Goal: Transaction & Acquisition: Purchase product/service

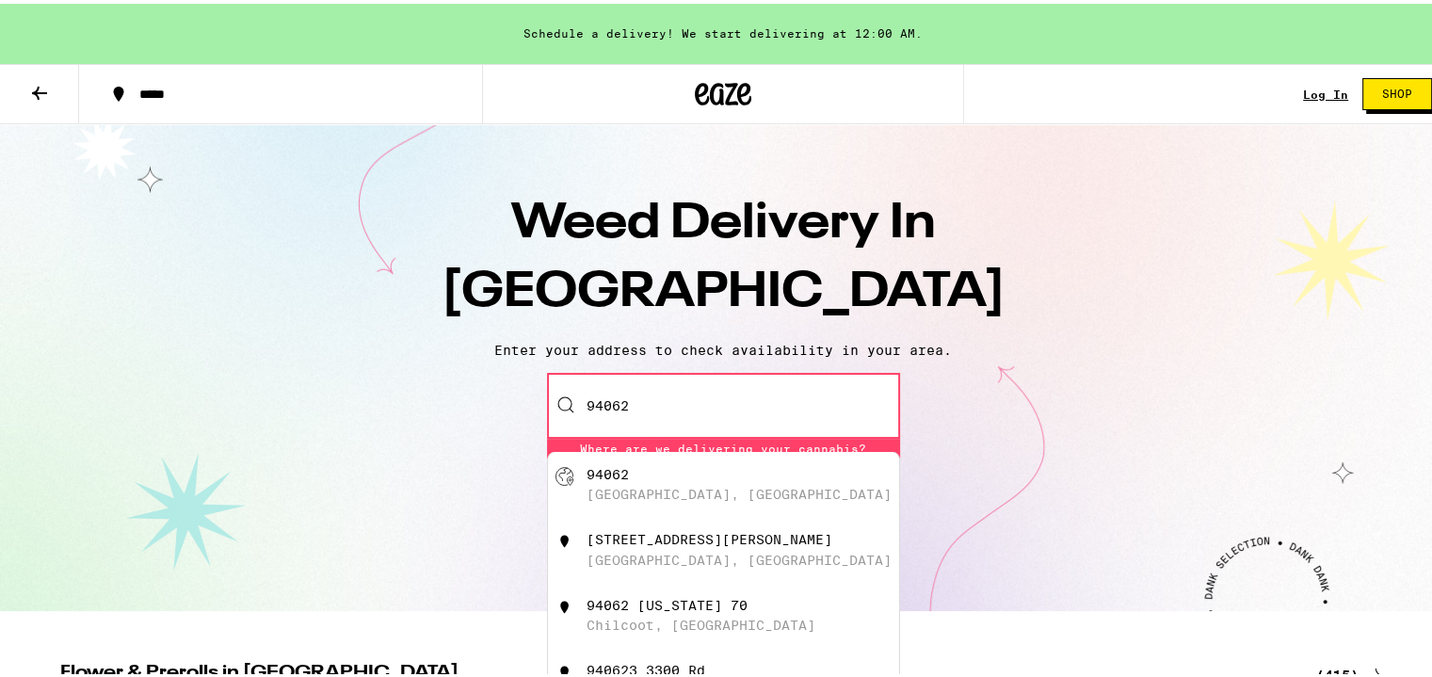
click at [548, 396] on div "94062 [GEOGRAPHIC_DATA][PERSON_NAME][STREET_ADDRESS][US_STATE][STREET_ADDRESS][…" at bounding box center [723, 402] width 353 height 66
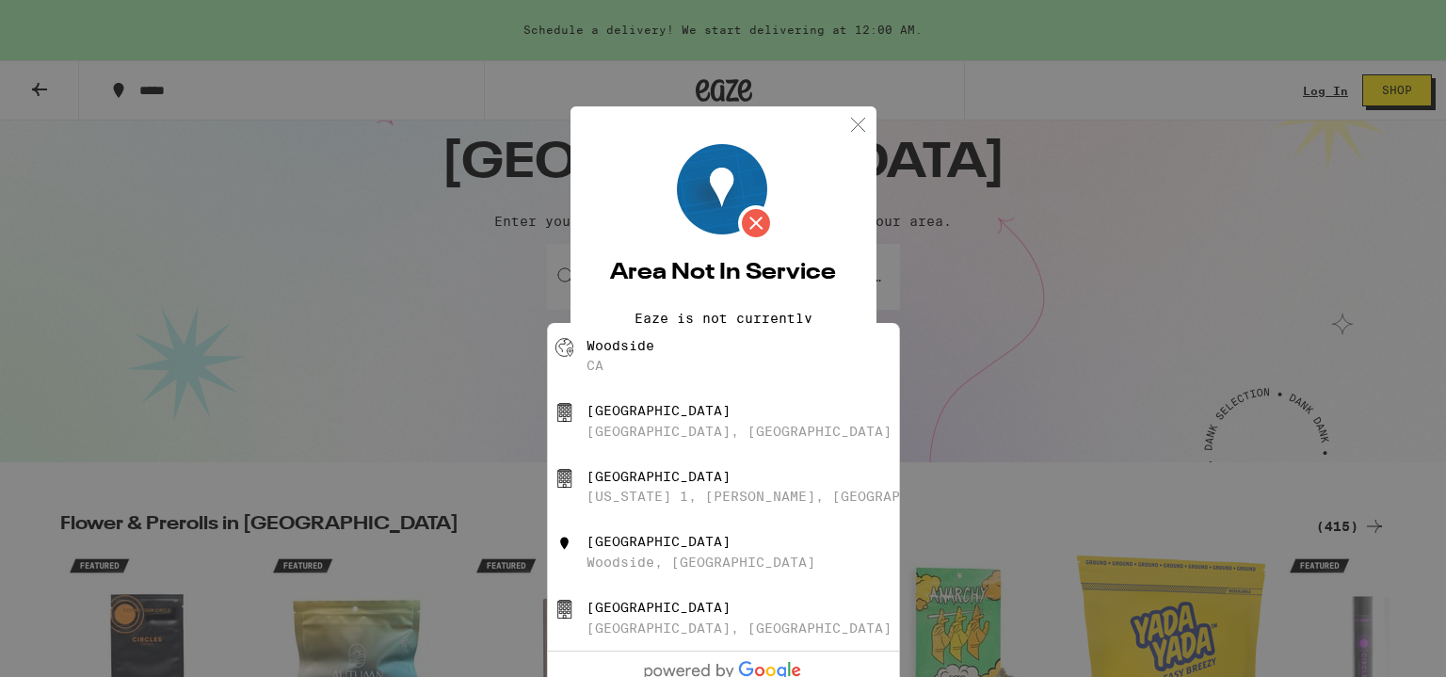
click at [580, 366] on div "Woodside CA" at bounding box center [723, 356] width 351 height 66
type input "Woodside, [GEOGRAPHIC_DATA]"
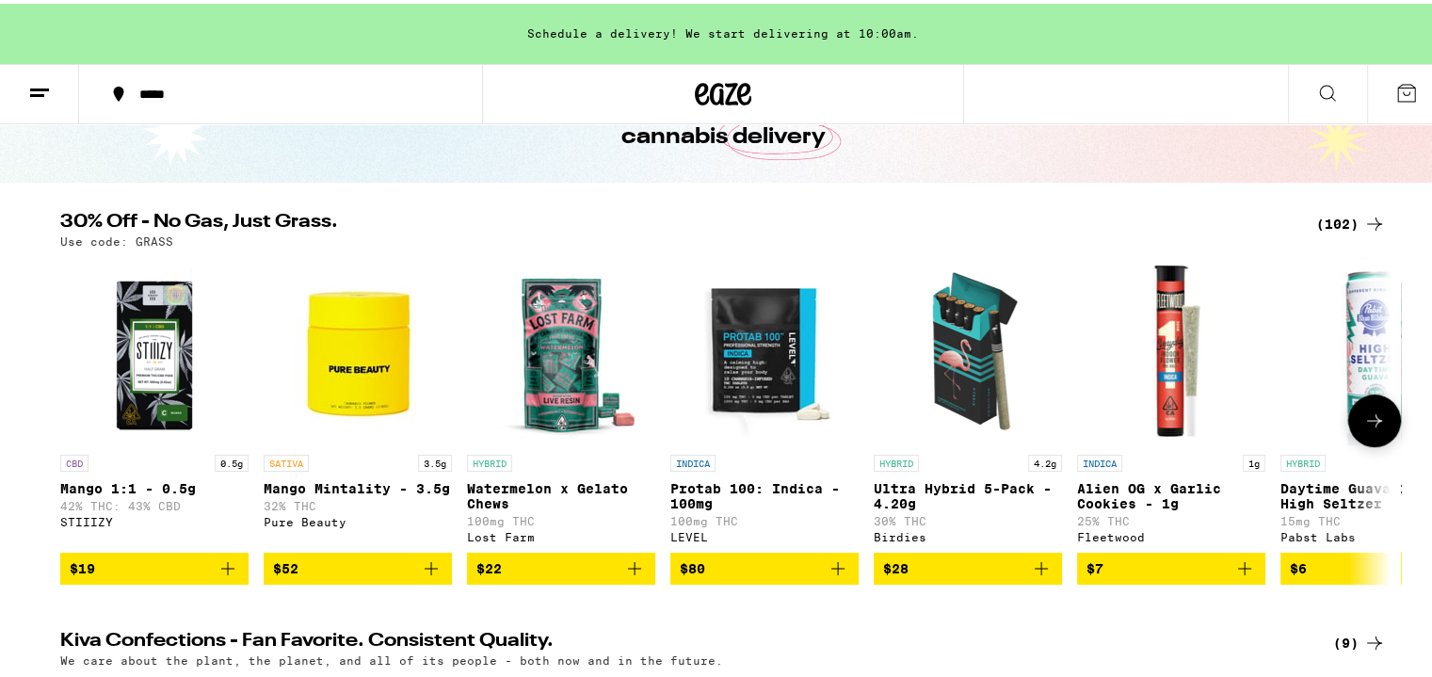
scroll to position [94, 0]
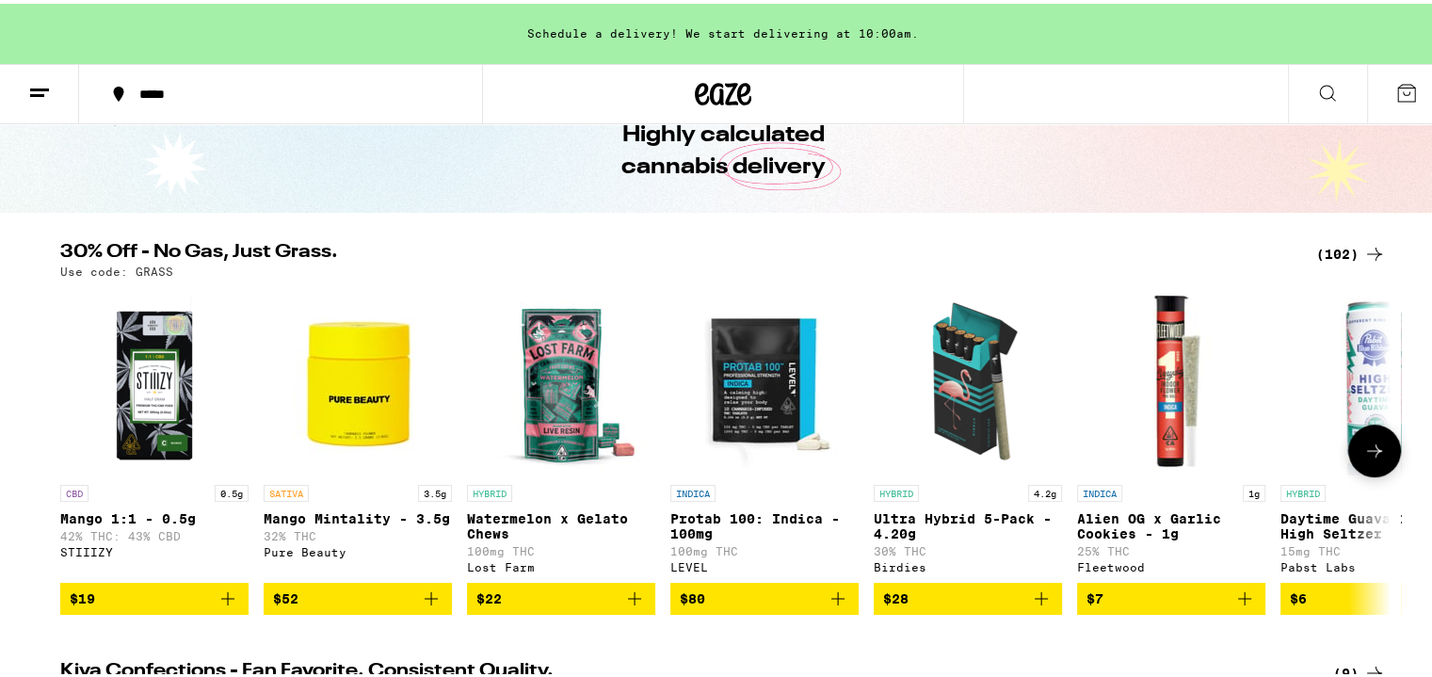
click at [1374, 457] on icon at bounding box center [1374, 447] width 23 height 23
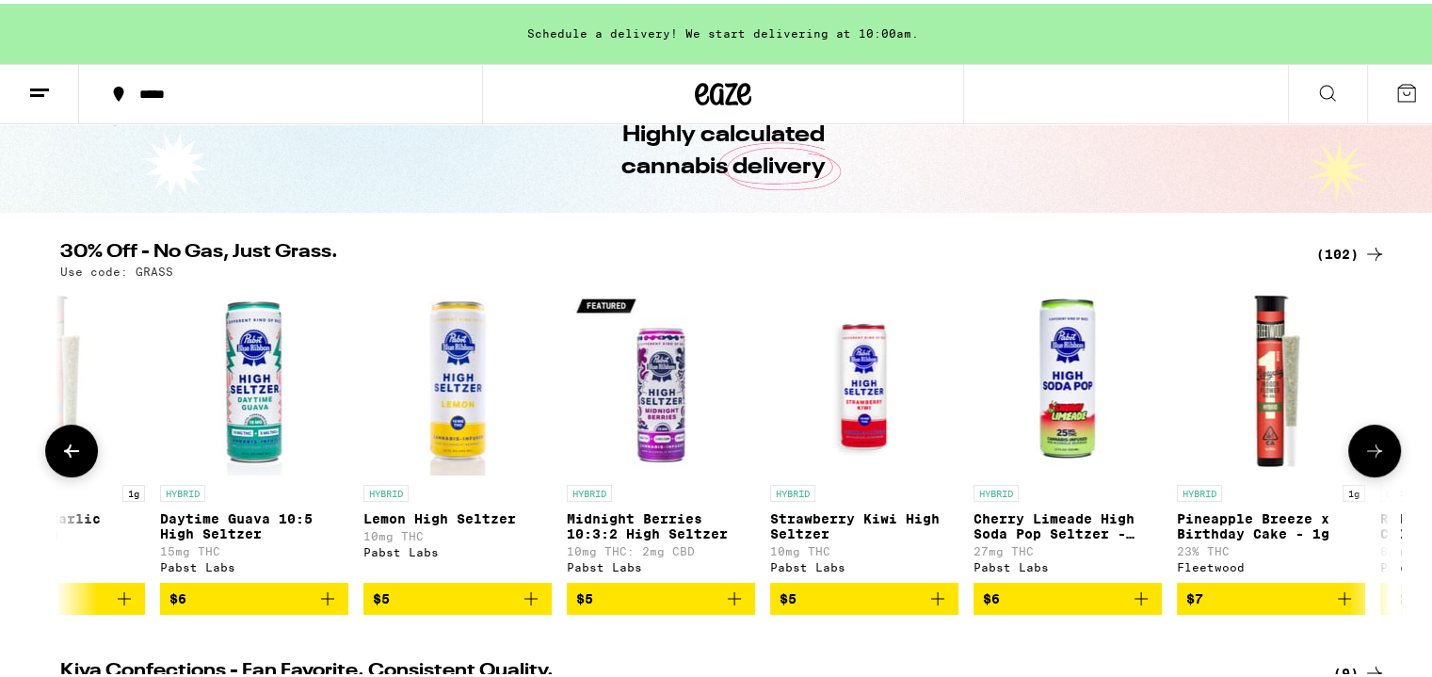
click at [1374, 457] on icon at bounding box center [1374, 447] width 23 height 23
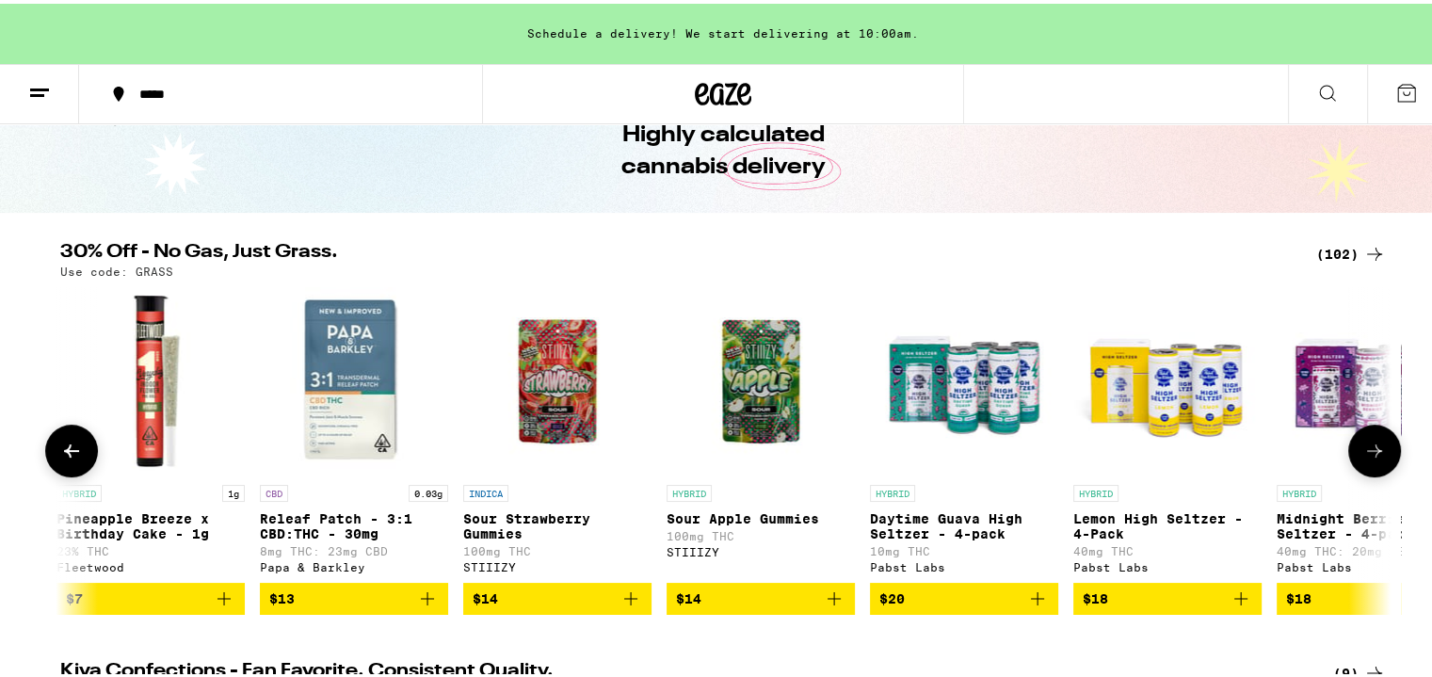
click at [1374, 457] on icon at bounding box center [1374, 447] width 23 height 23
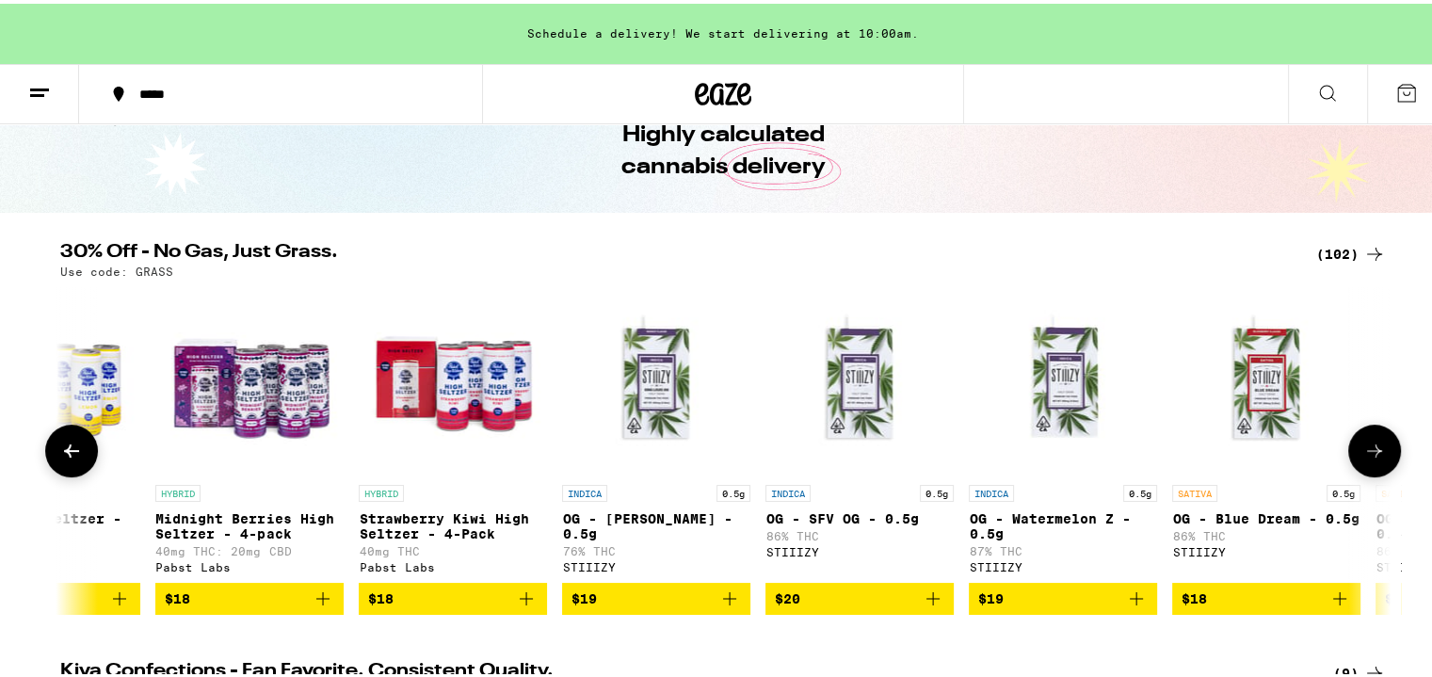
click at [1374, 457] on icon at bounding box center [1374, 447] width 23 height 23
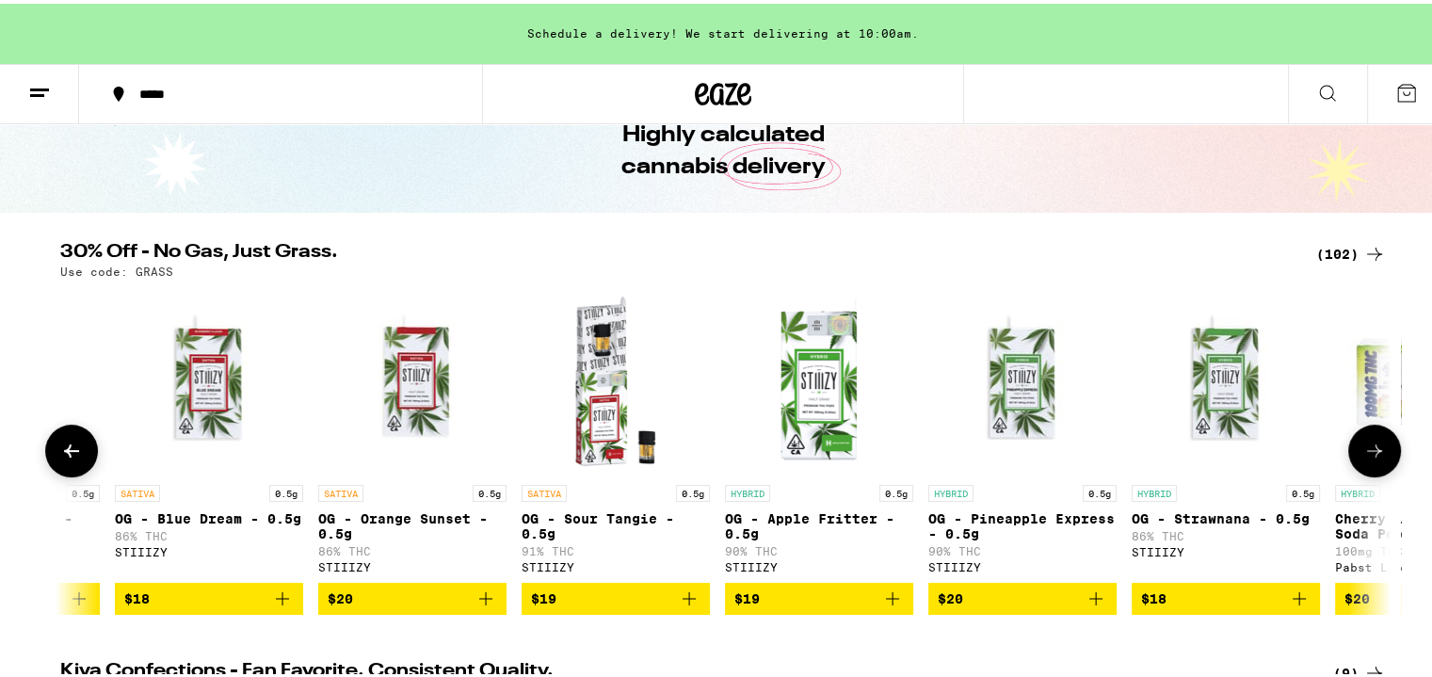
click at [1374, 457] on icon at bounding box center [1374, 447] width 23 height 23
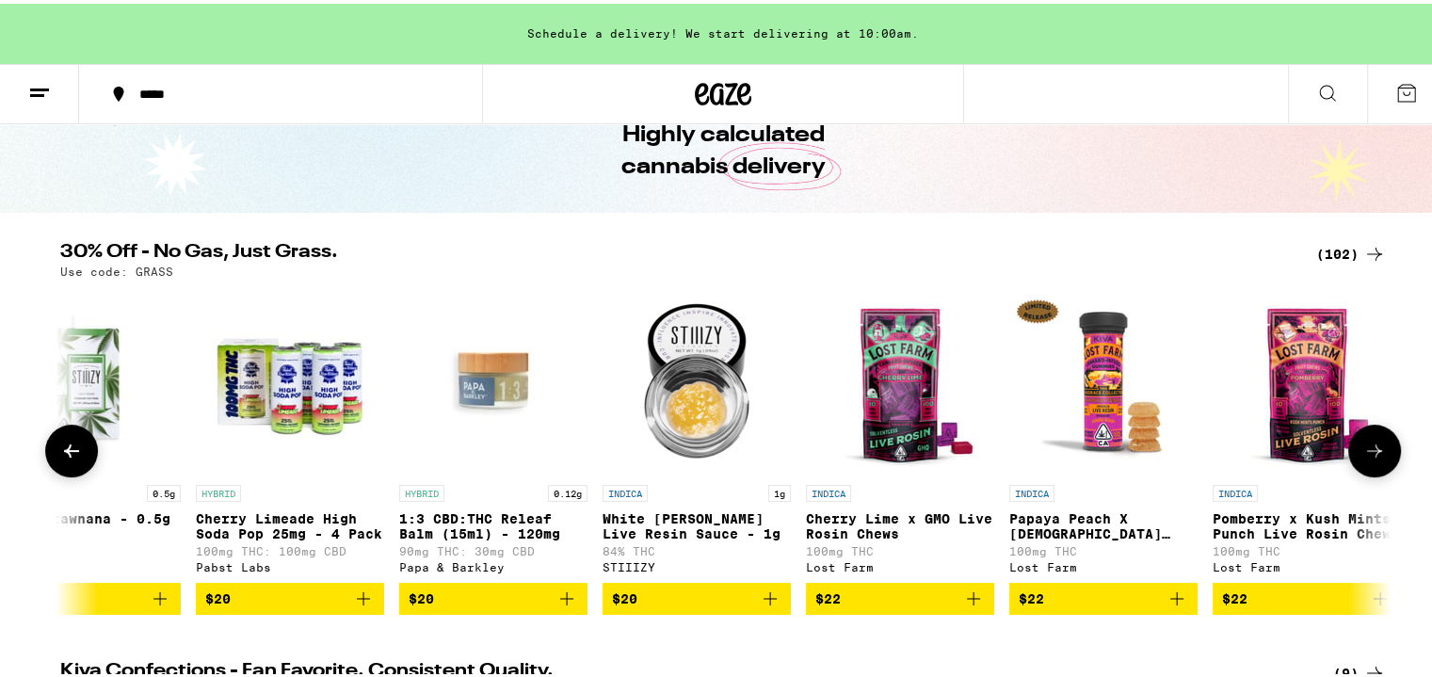
click at [1374, 457] on icon at bounding box center [1374, 447] width 23 height 23
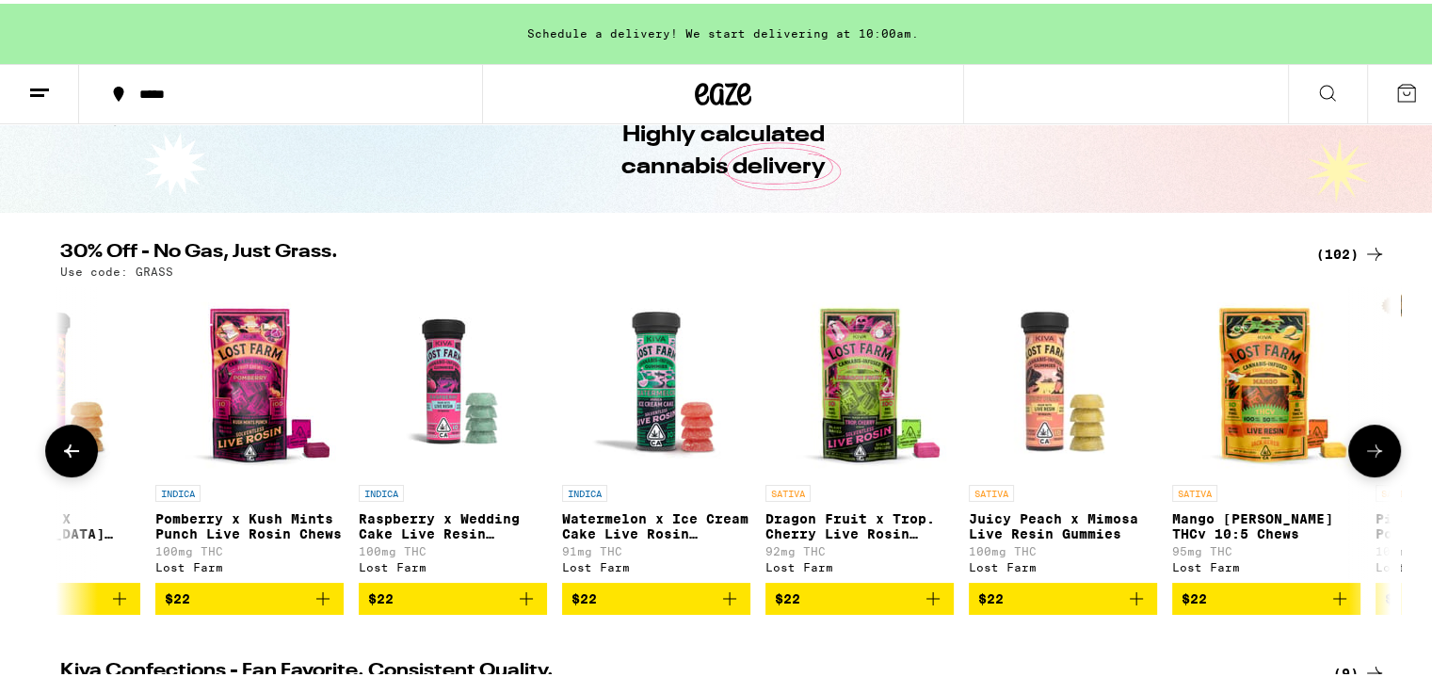
click at [1374, 457] on icon at bounding box center [1374, 447] width 23 height 23
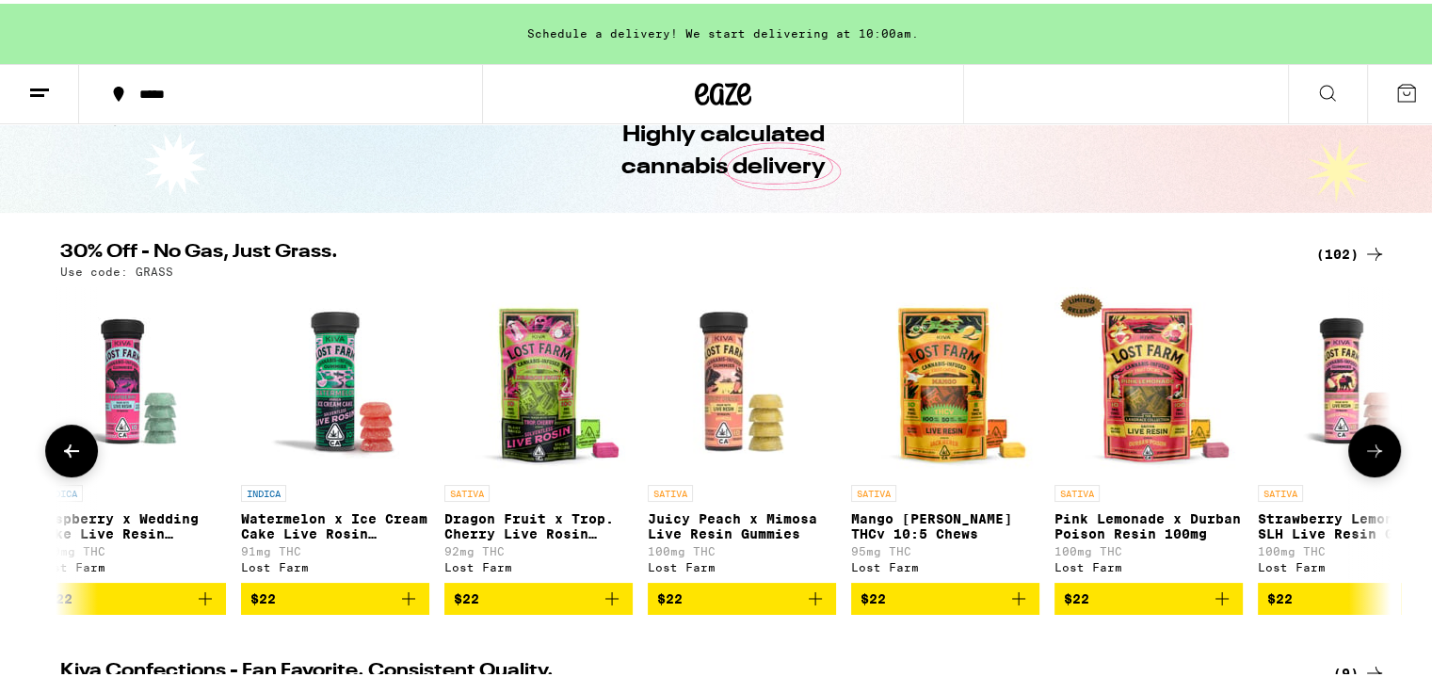
click at [1374, 457] on icon at bounding box center [1374, 447] width 23 height 23
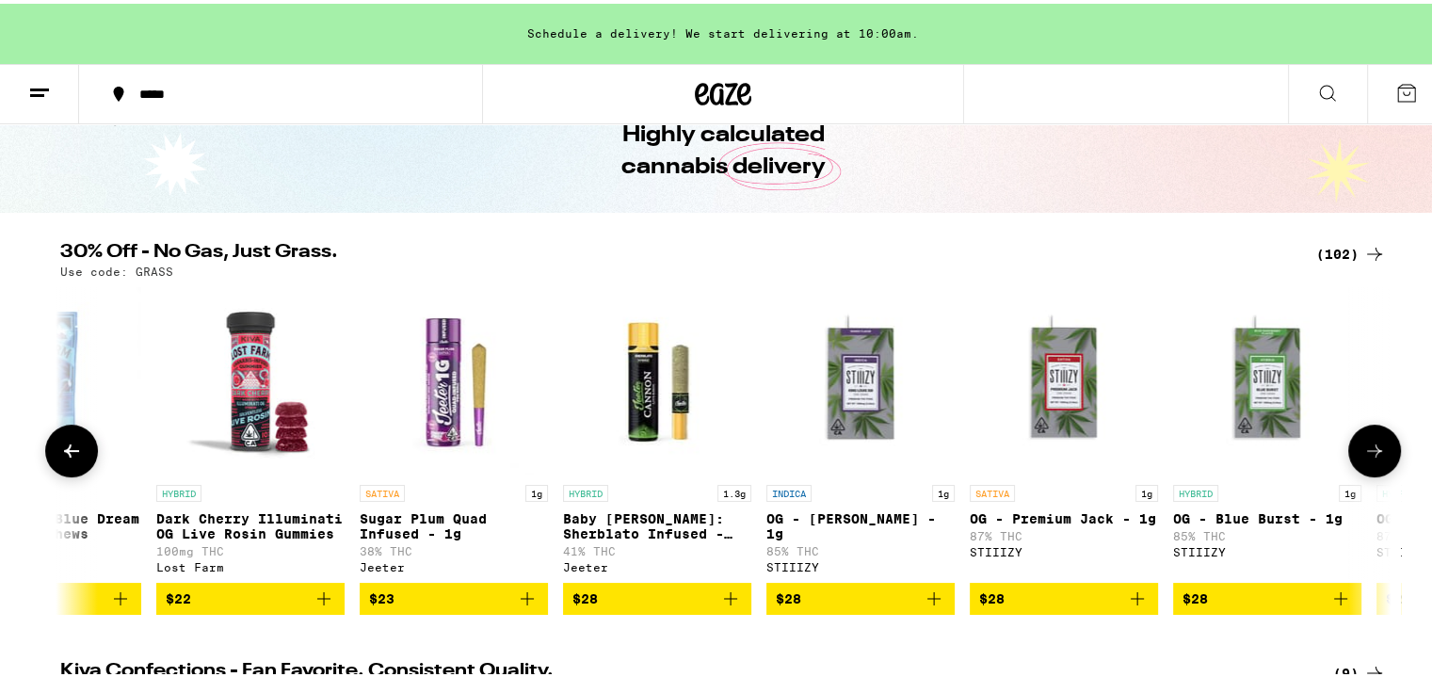
click at [1374, 457] on icon at bounding box center [1374, 447] width 23 height 23
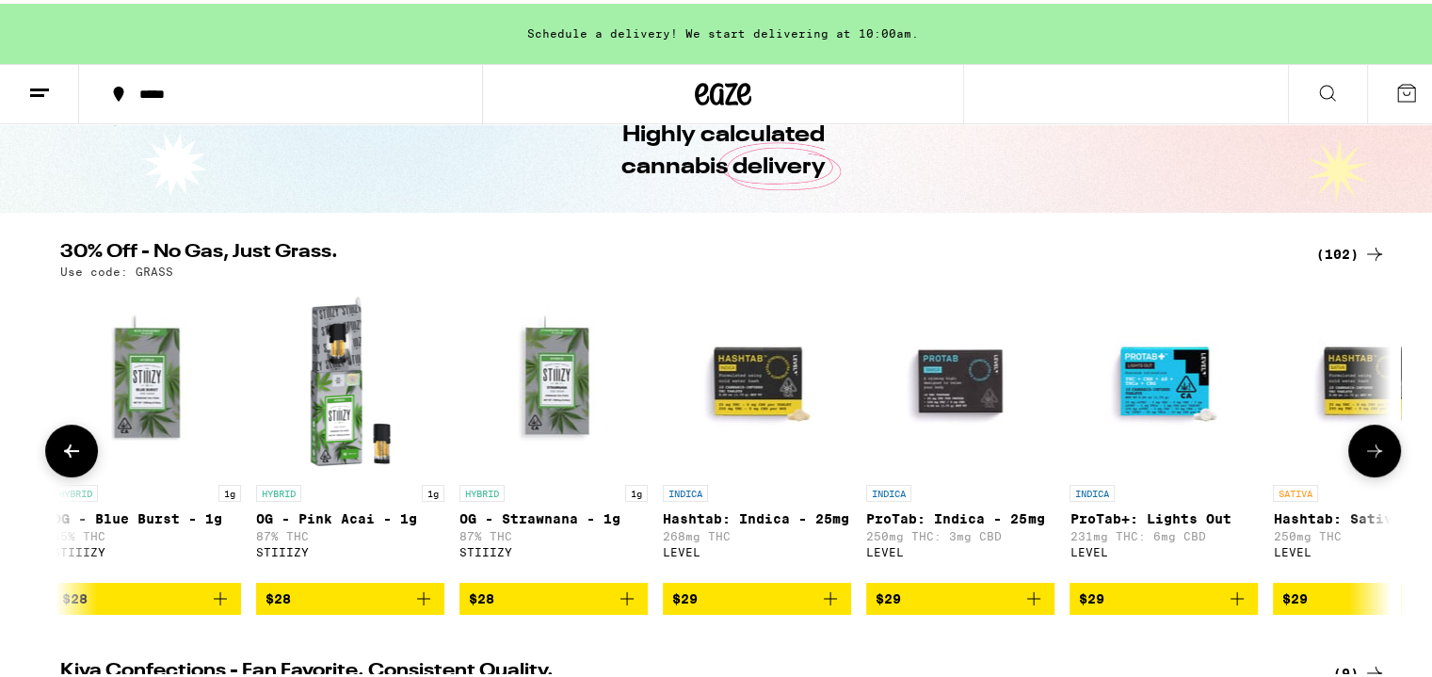
click at [1374, 457] on icon at bounding box center [1374, 447] width 23 height 23
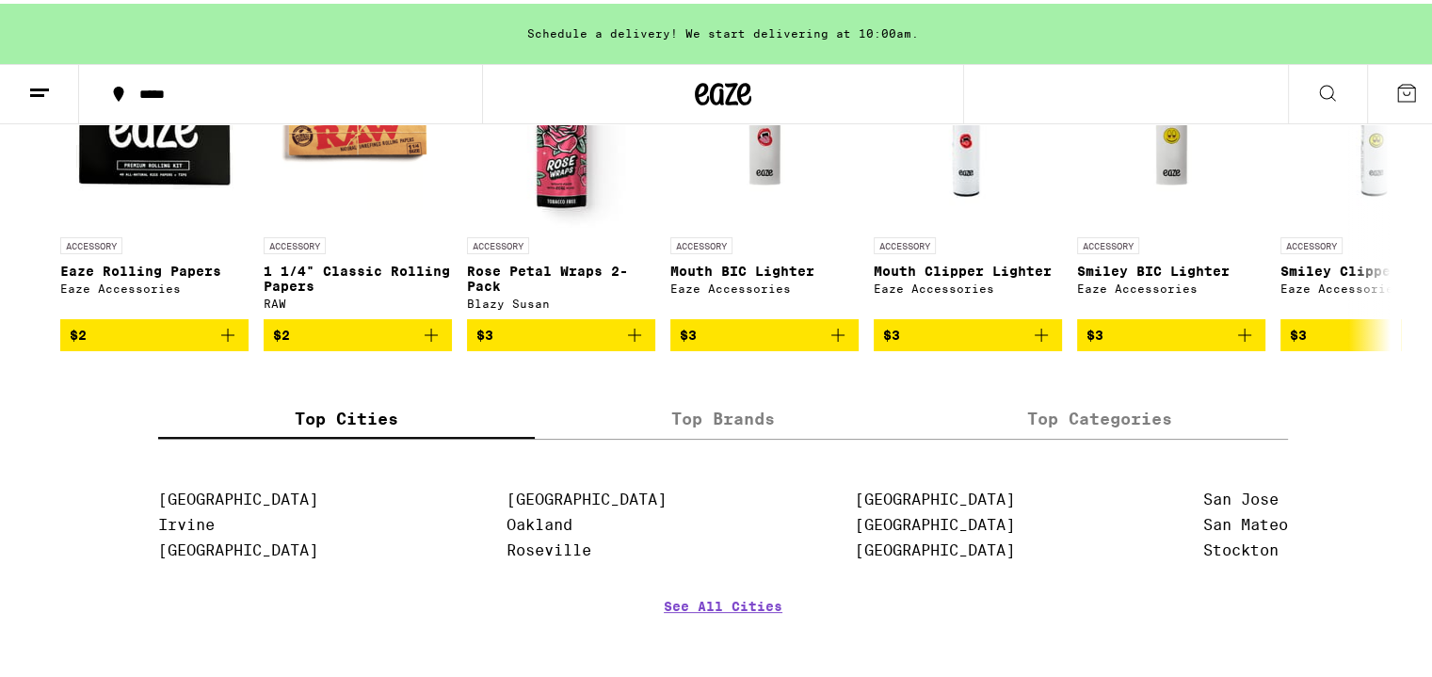
scroll to position [7498, 0]
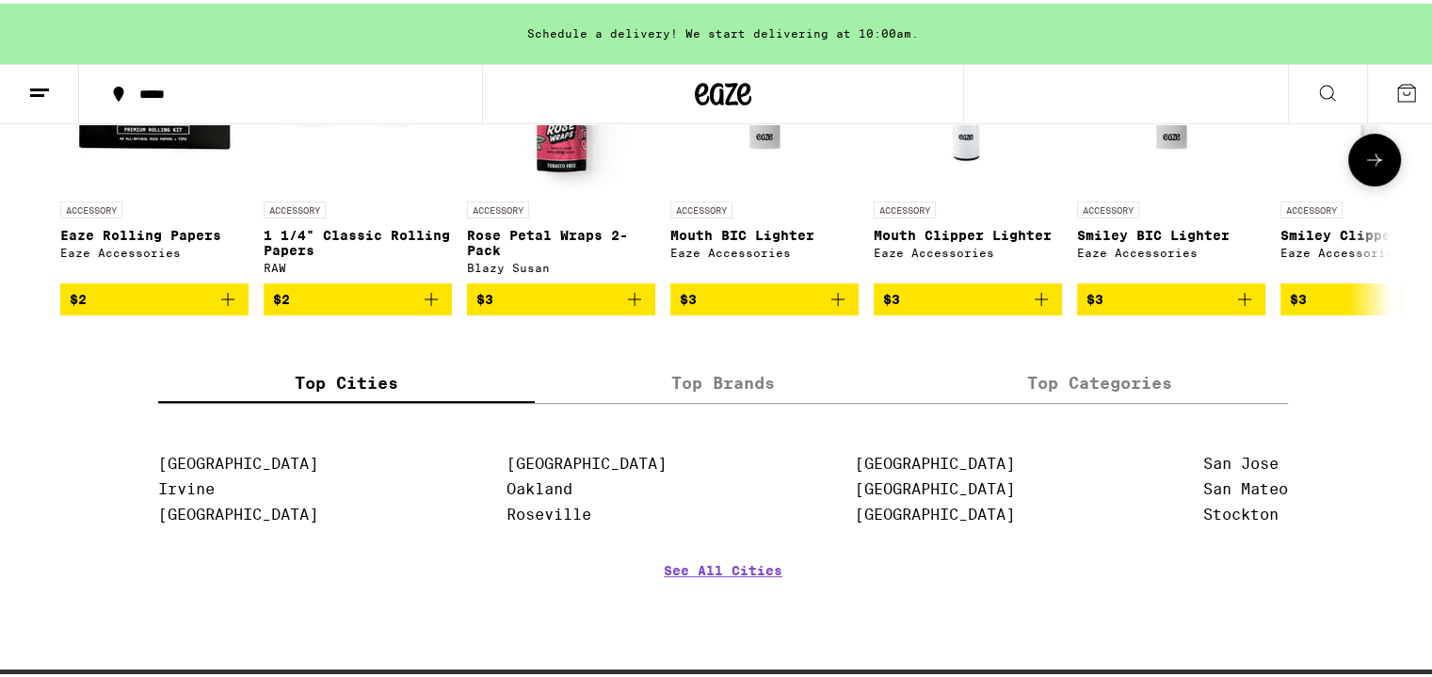
click at [1363, 168] on icon at bounding box center [1374, 156] width 23 height 23
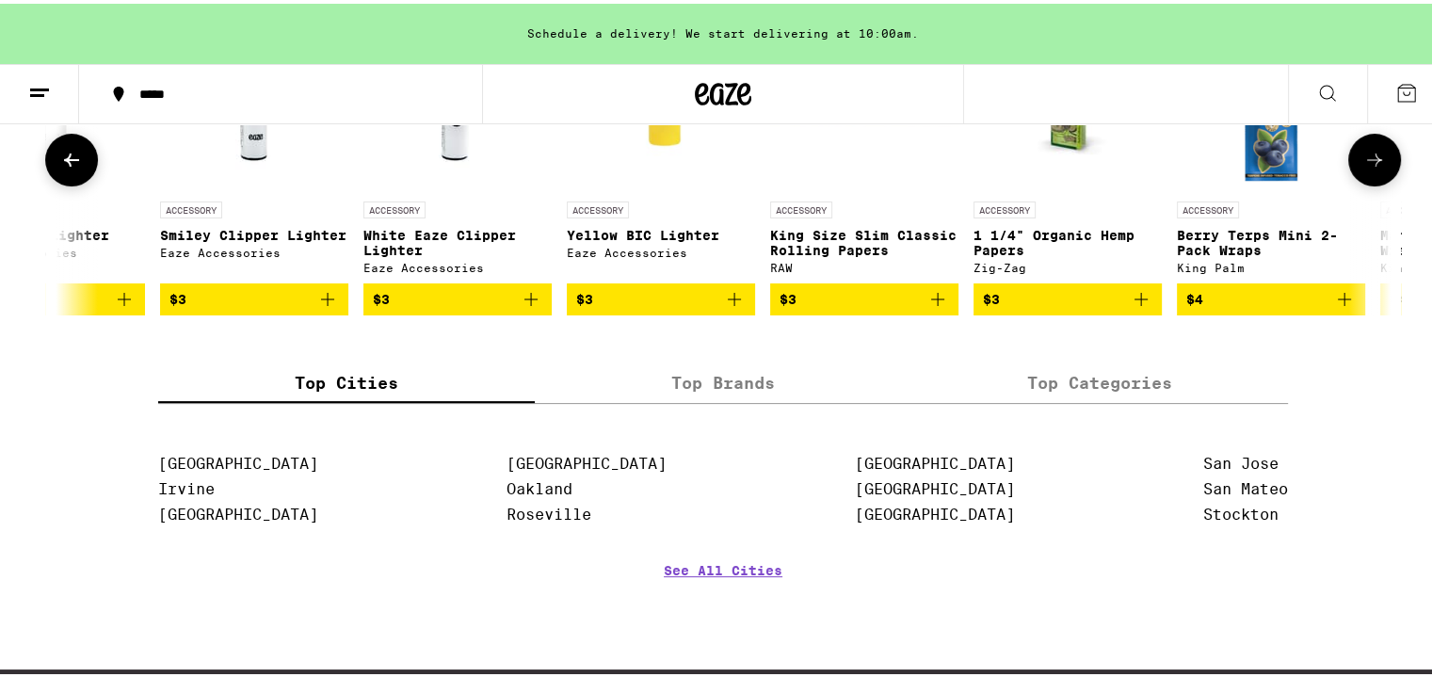
click at [1363, 168] on icon at bounding box center [1374, 156] width 23 height 23
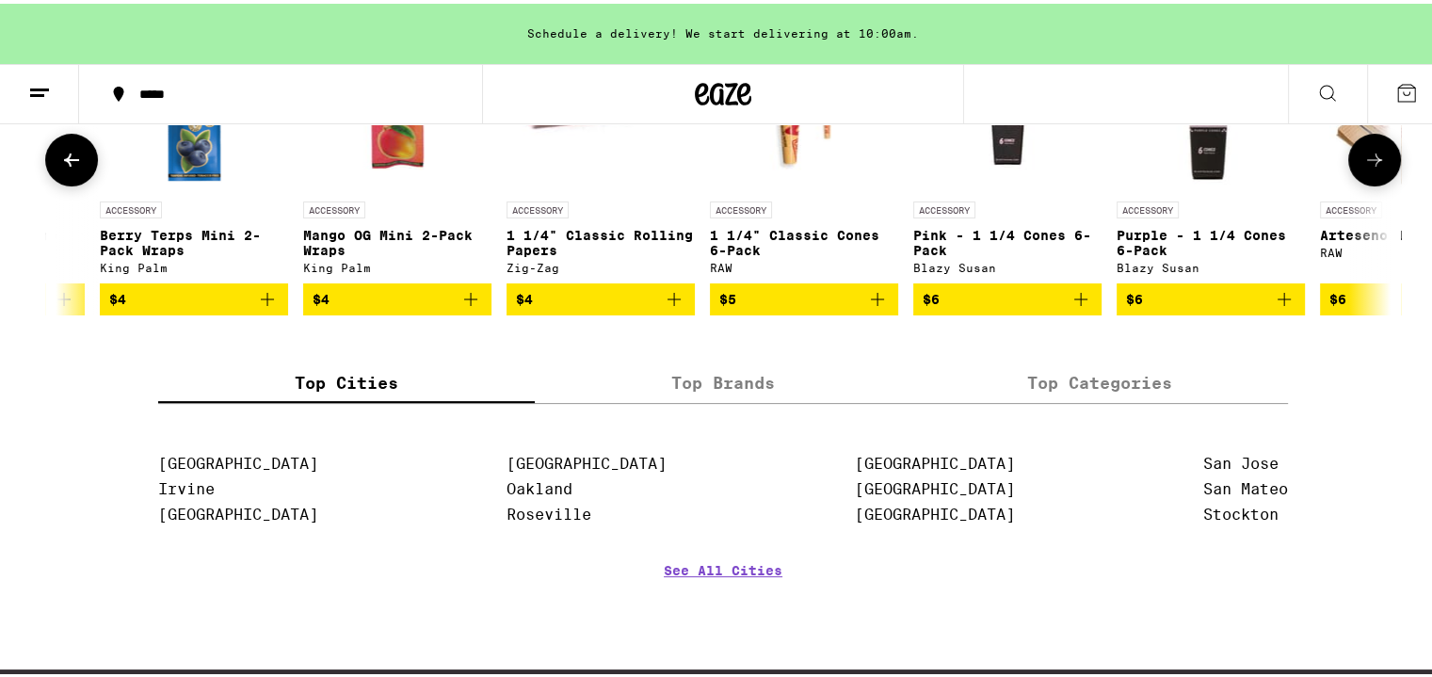
scroll to position [0, 2240]
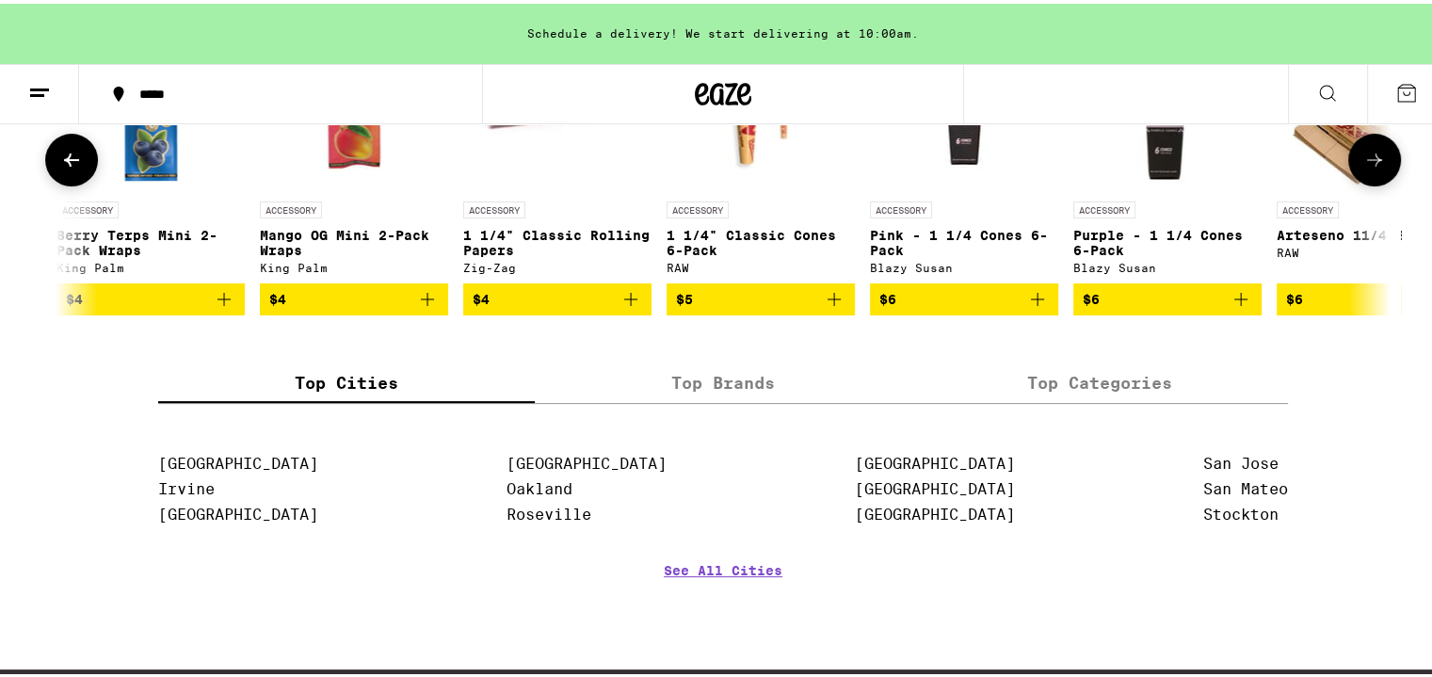
click at [60, 168] on icon at bounding box center [71, 156] width 23 height 23
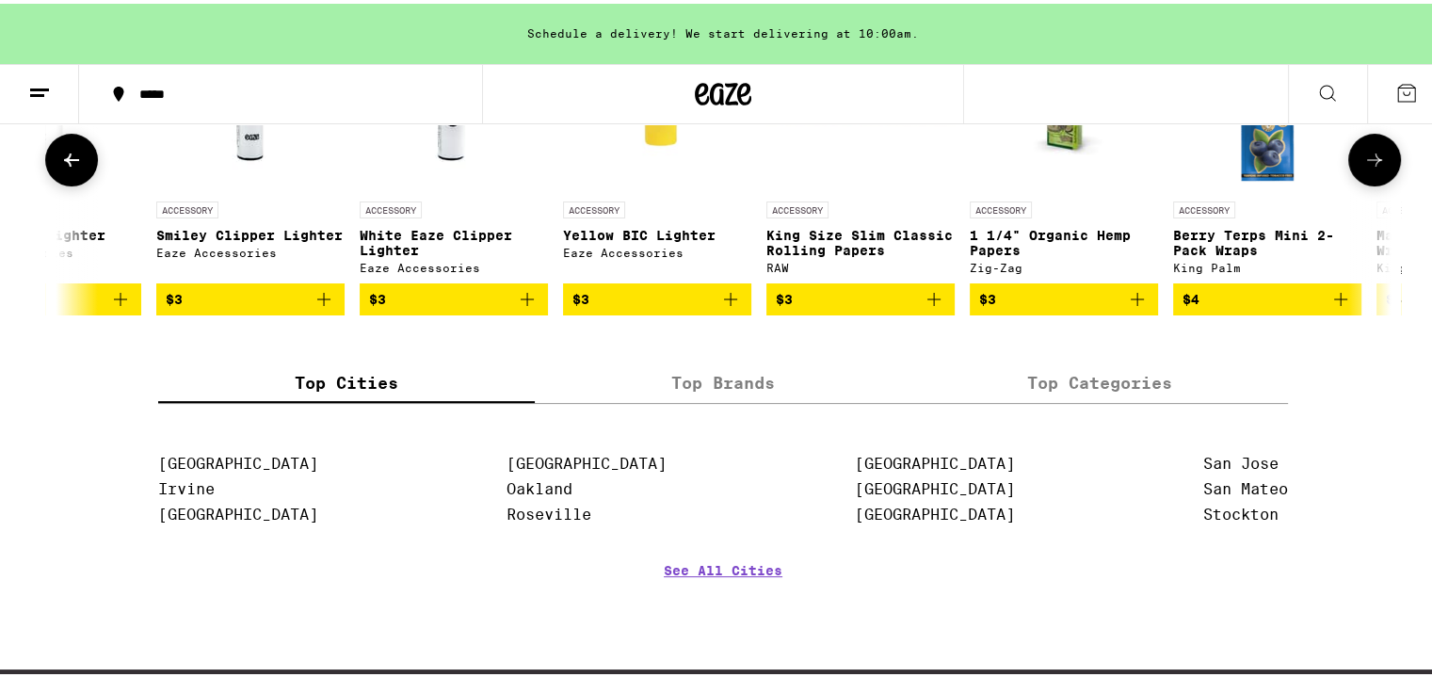
scroll to position [0, 1121]
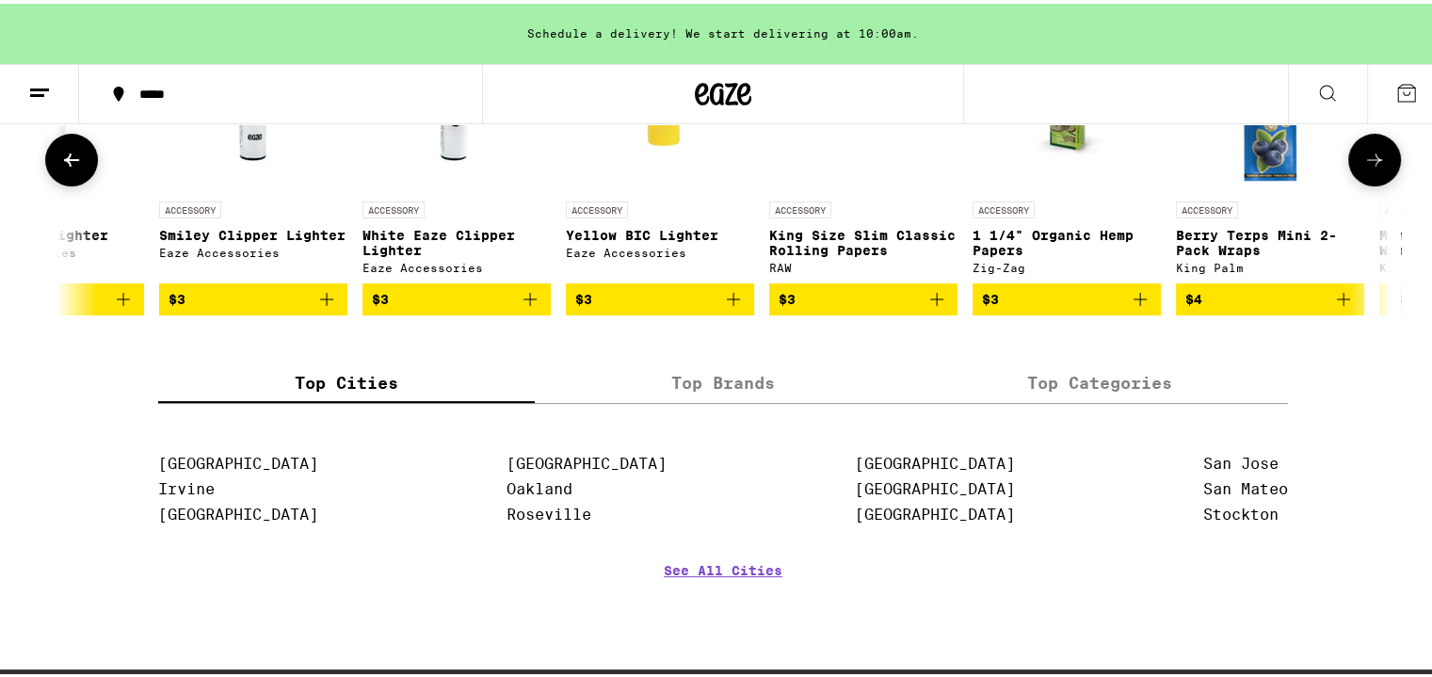
click at [1386, 183] on button at bounding box center [1374, 156] width 53 height 53
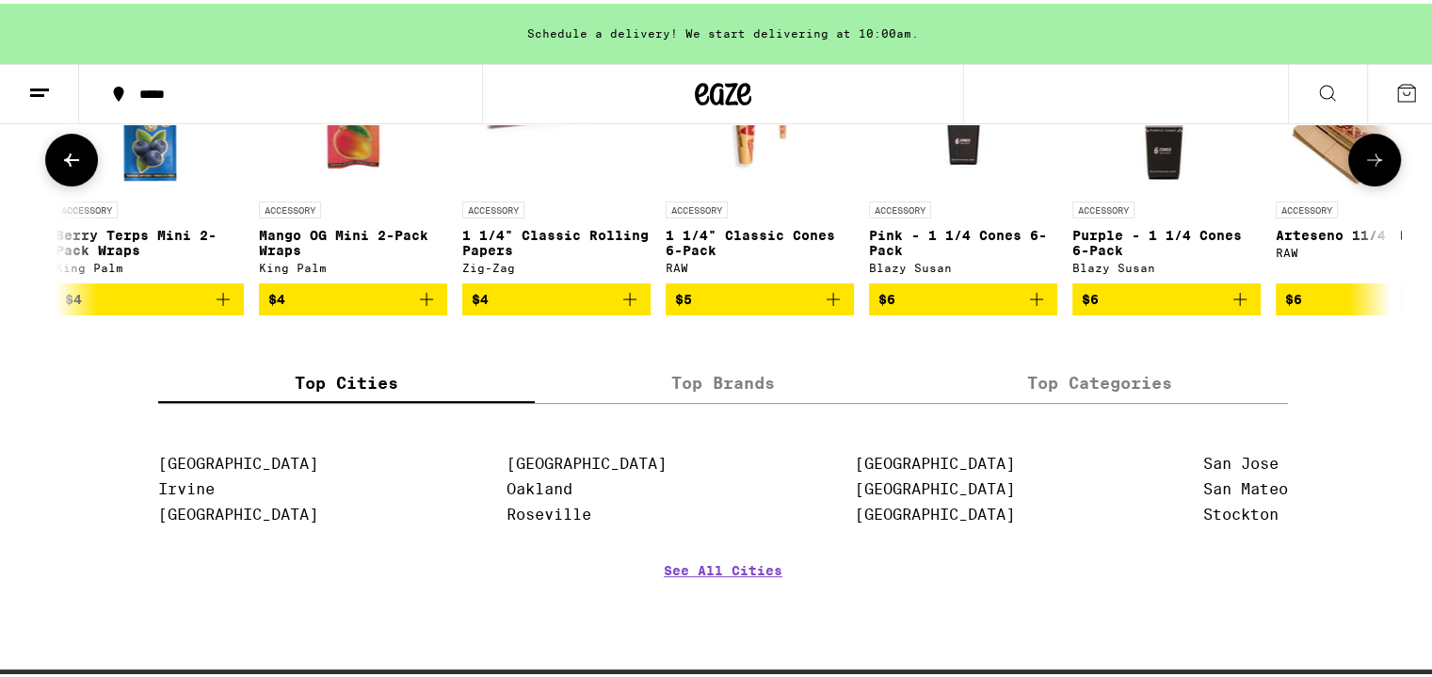
click at [1386, 183] on button at bounding box center [1374, 156] width 53 height 53
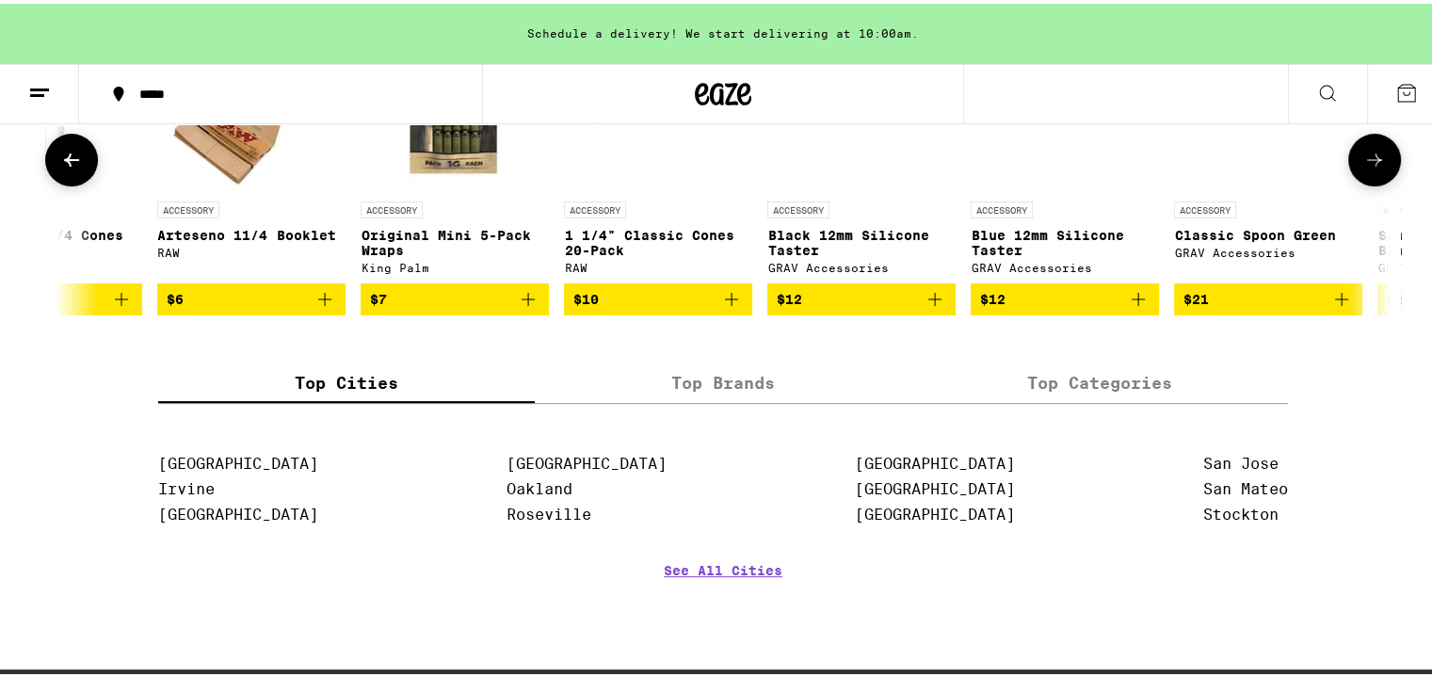
scroll to position [0, 3362]
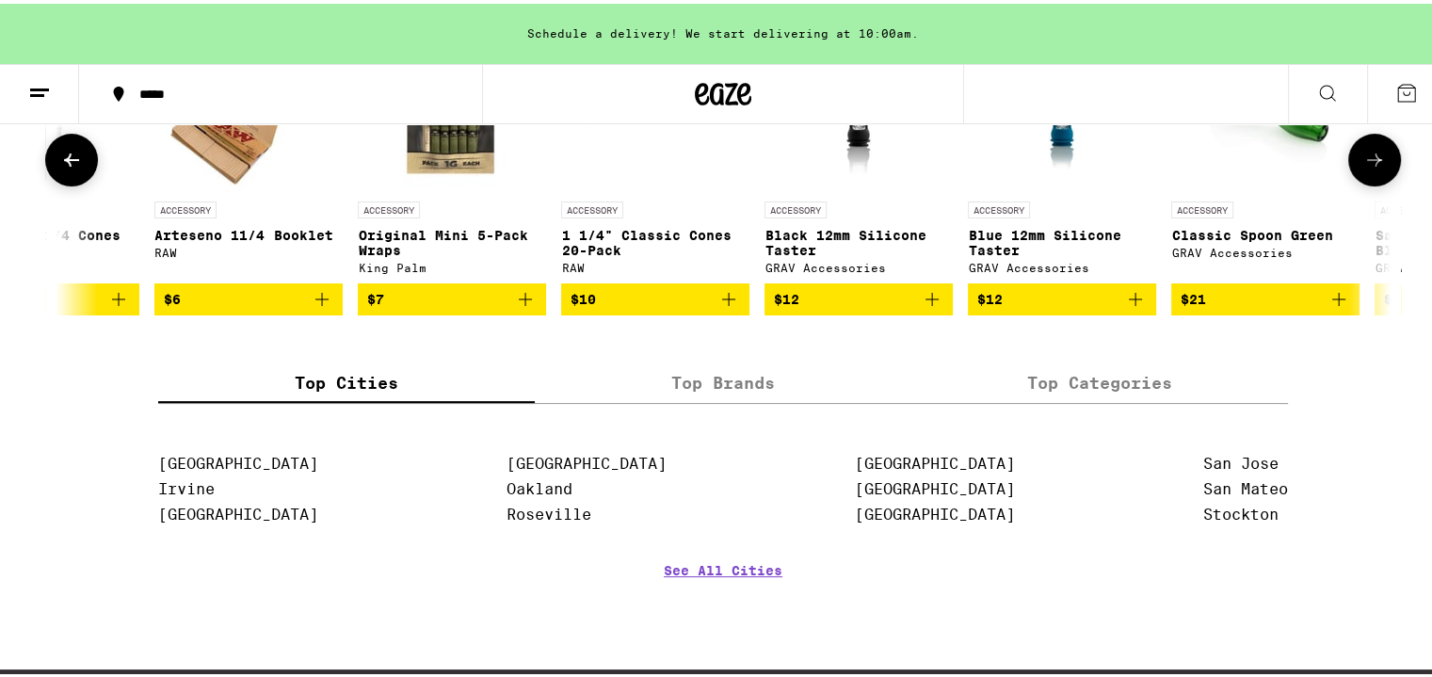
click at [69, 163] on icon at bounding box center [71, 156] width 15 height 13
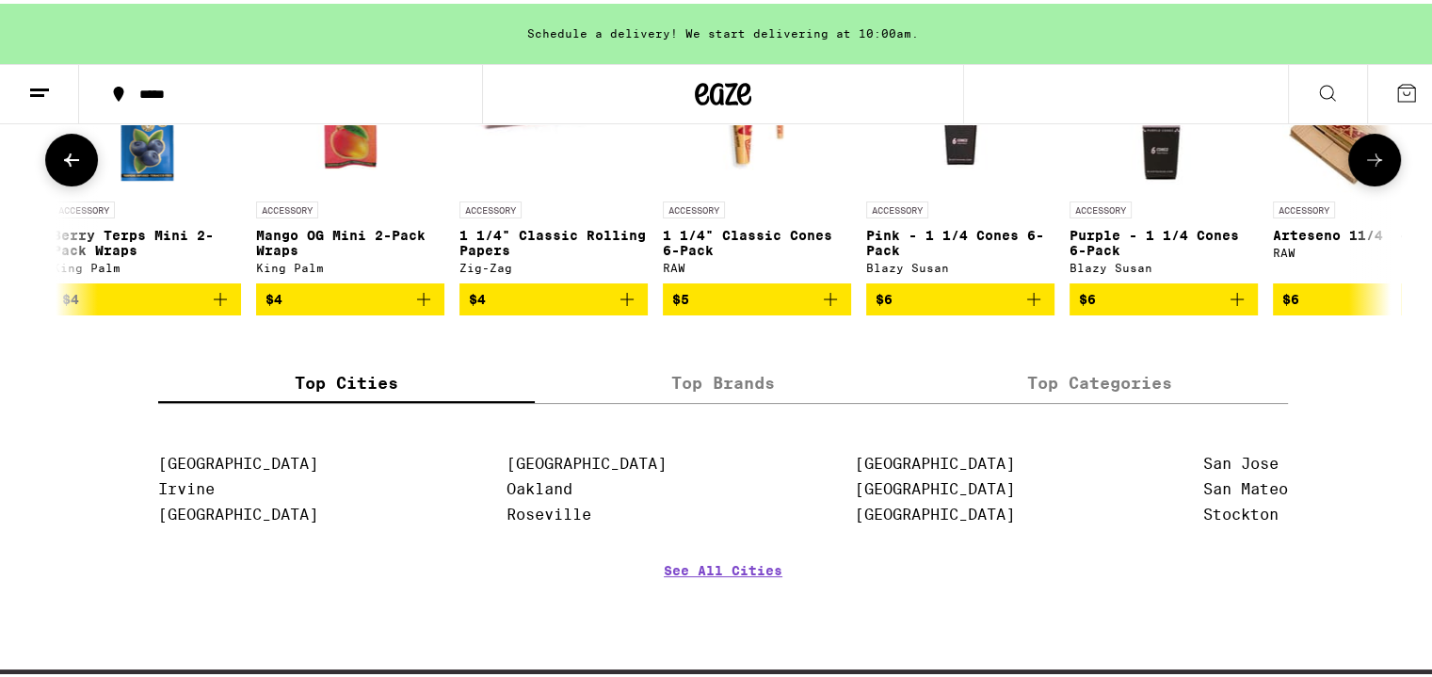
scroll to position [0, 2242]
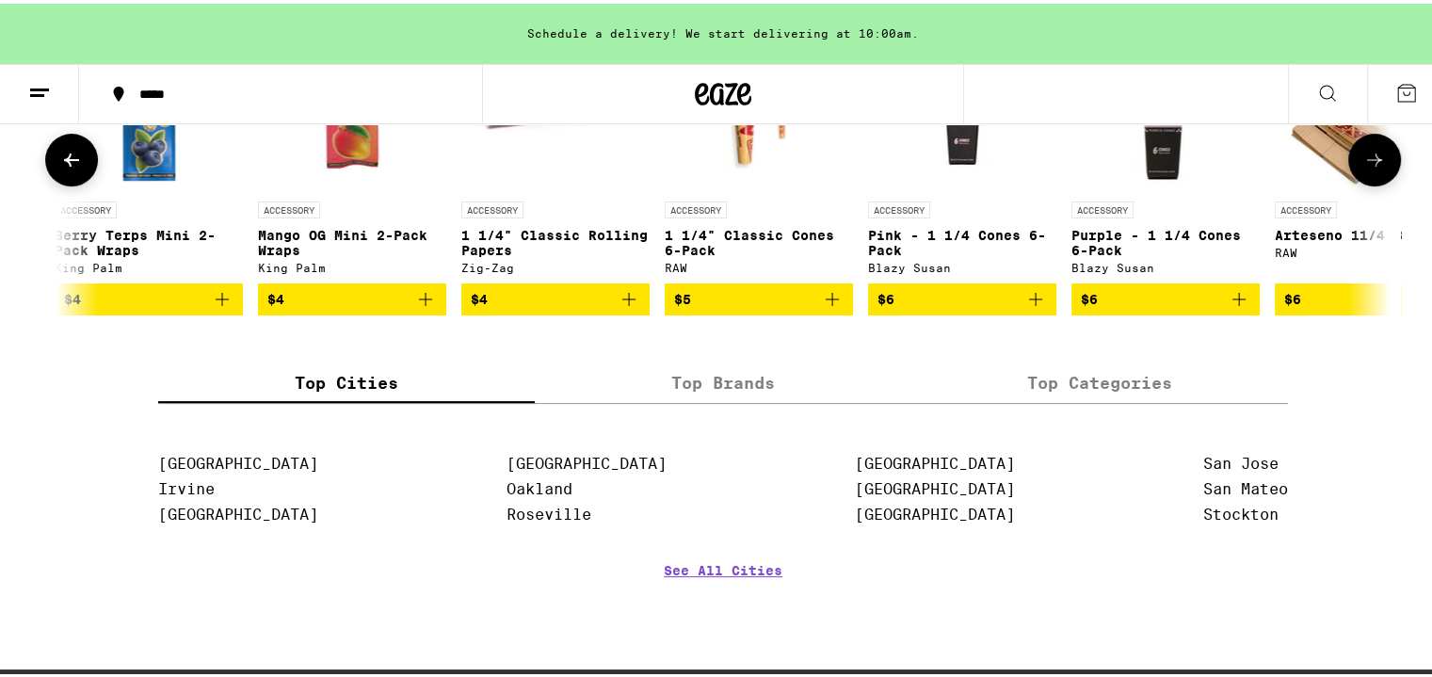
click at [69, 163] on icon at bounding box center [71, 156] width 15 height 13
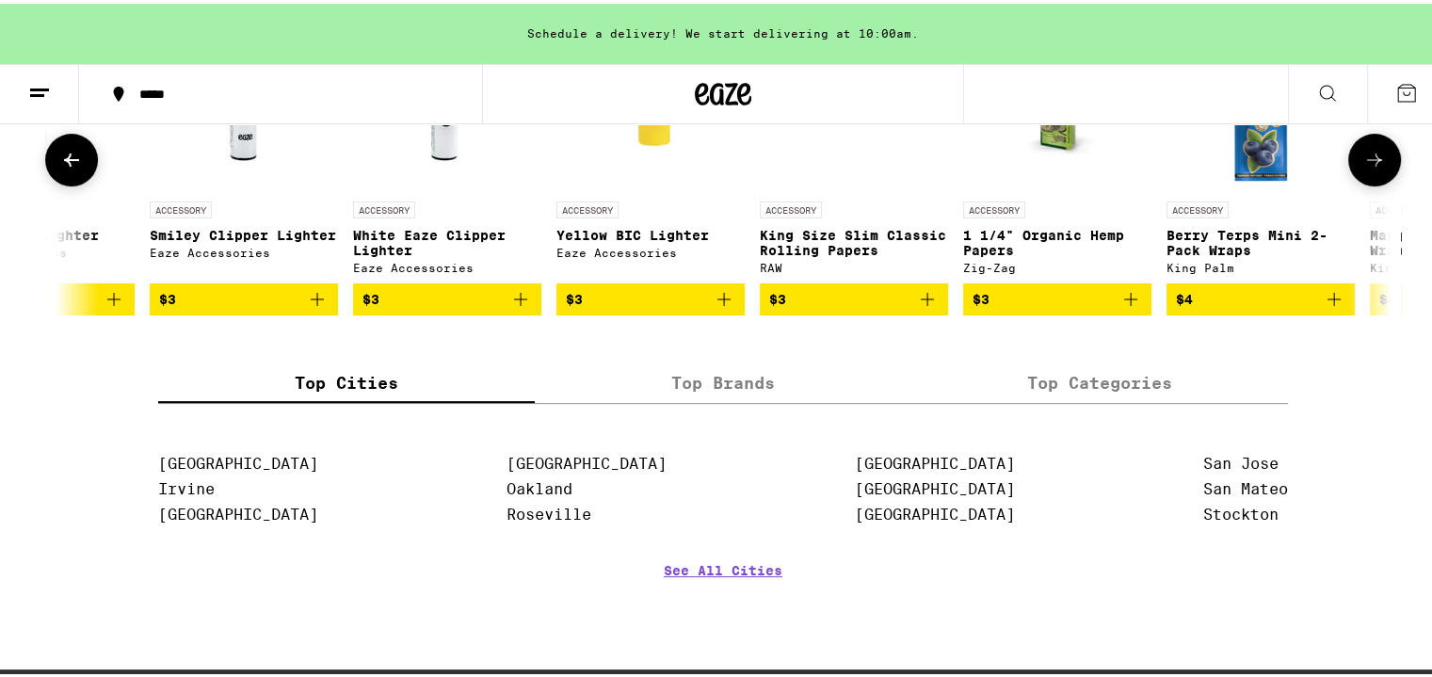
scroll to position [0, 1122]
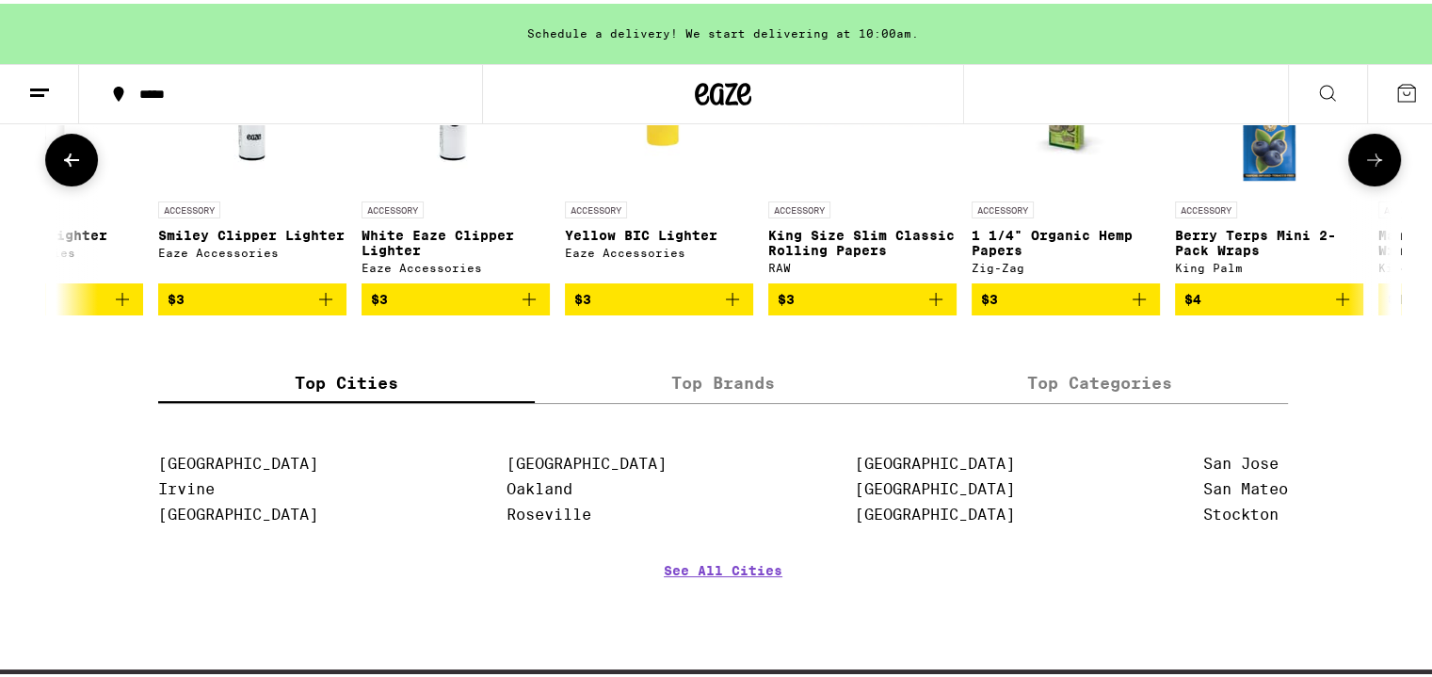
click at [1381, 183] on button at bounding box center [1374, 156] width 53 height 53
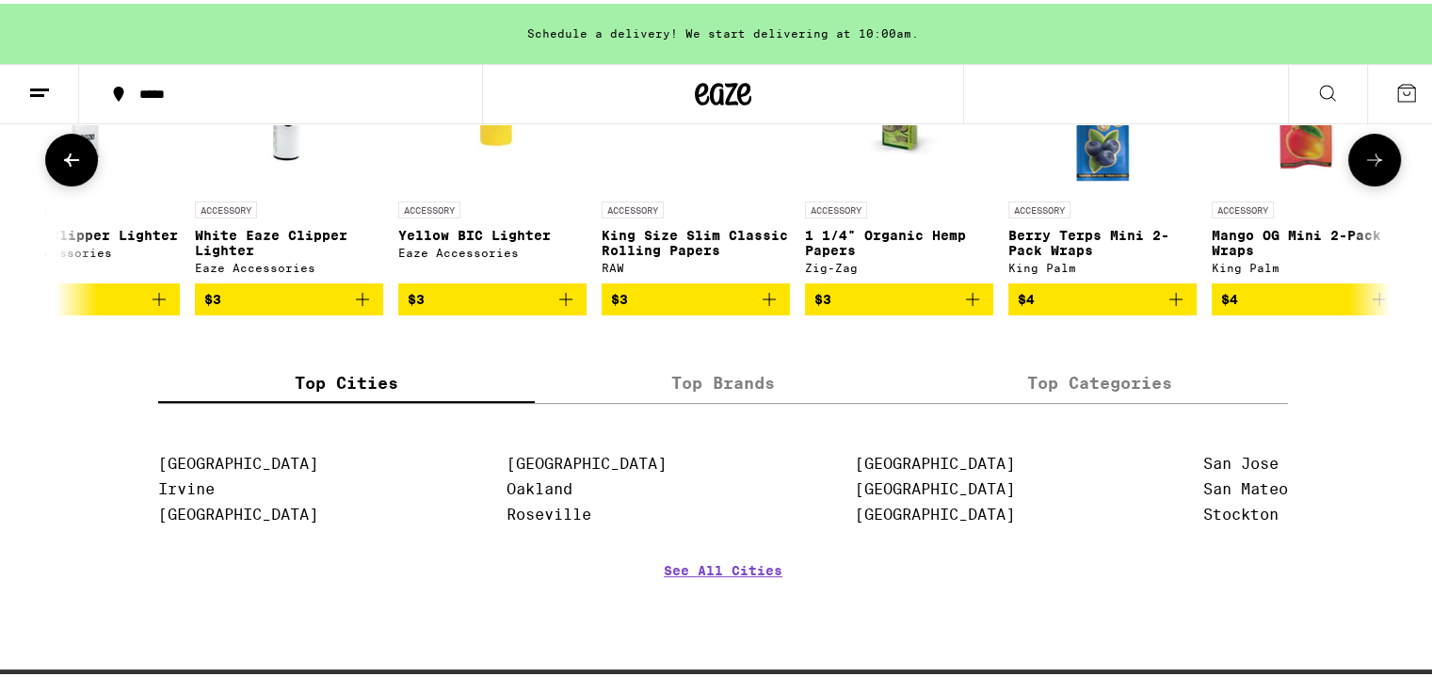
click at [1381, 183] on button at bounding box center [1374, 156] width 53 height 53
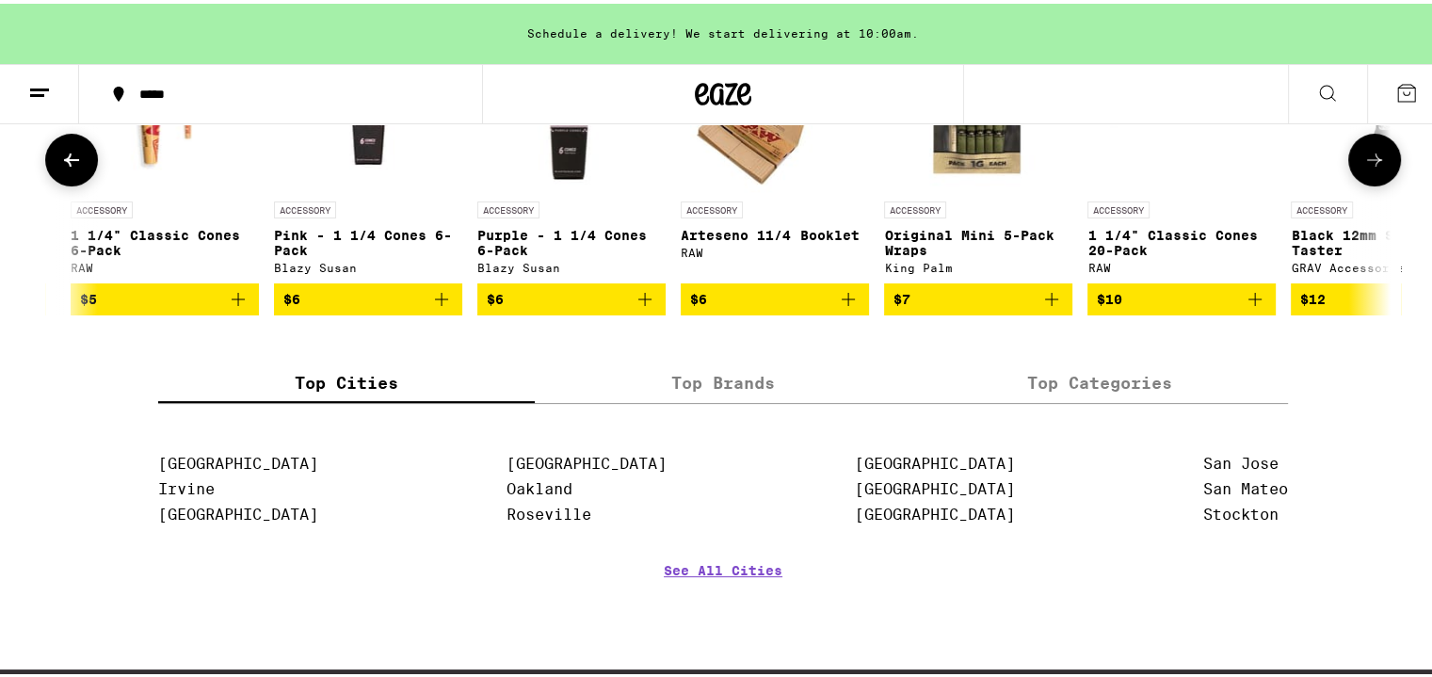
click at [1381, 183] on button at bounding box center [1374, 156] width 53 height 53
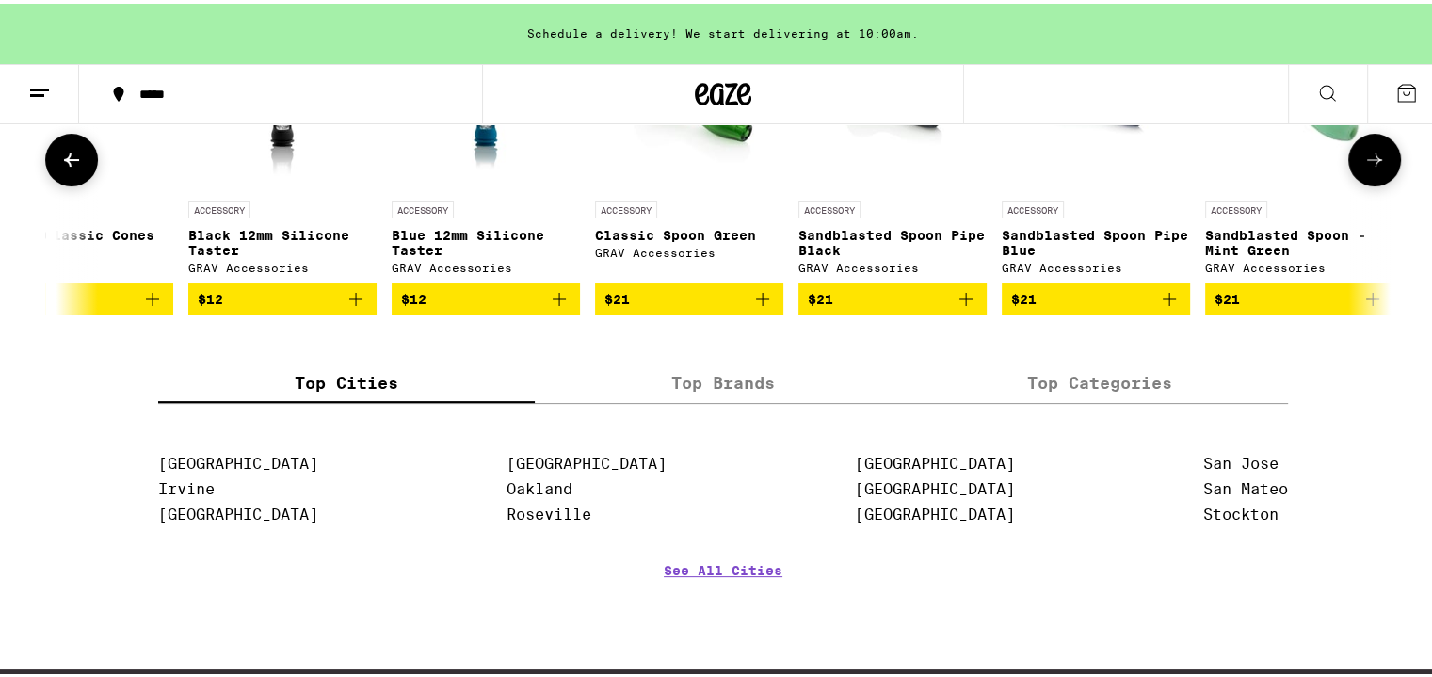
scroll to position [0, 3957]
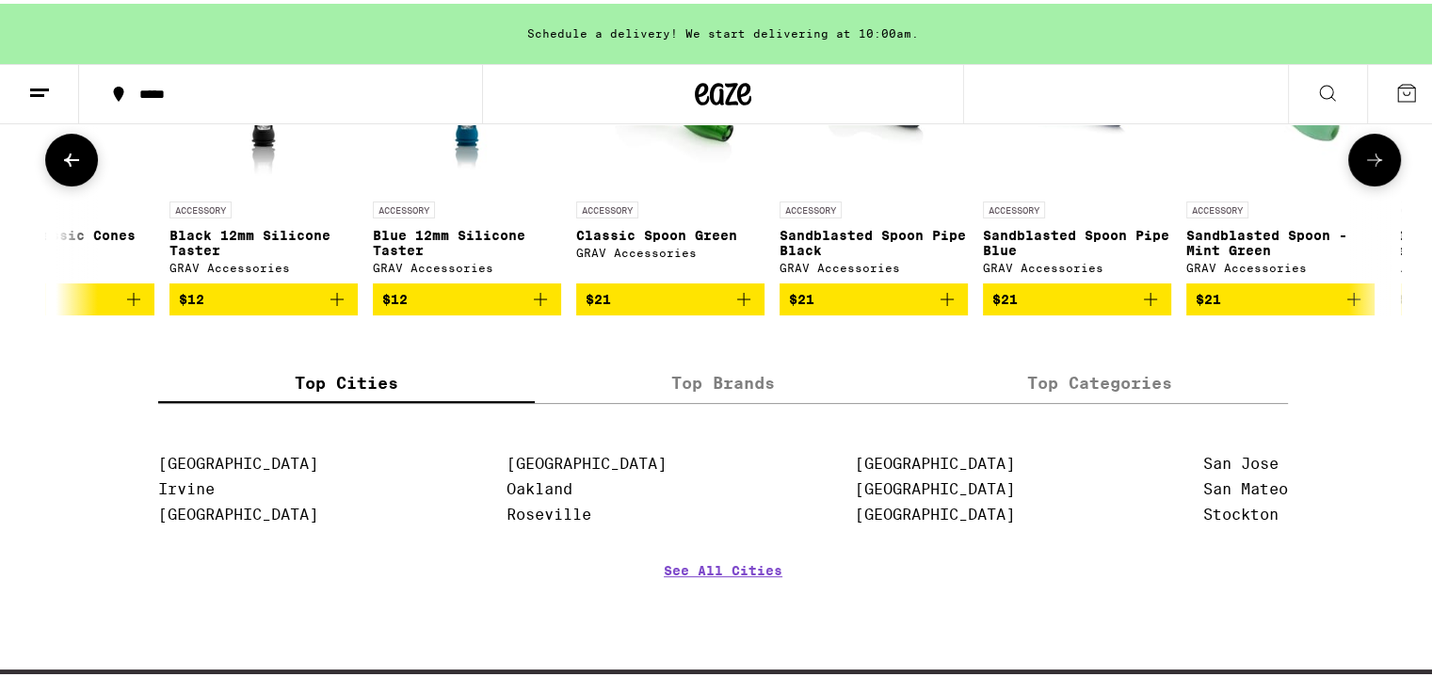
click at [1381, 183] on button at bounding box center [1374, 156] width 53 height 53
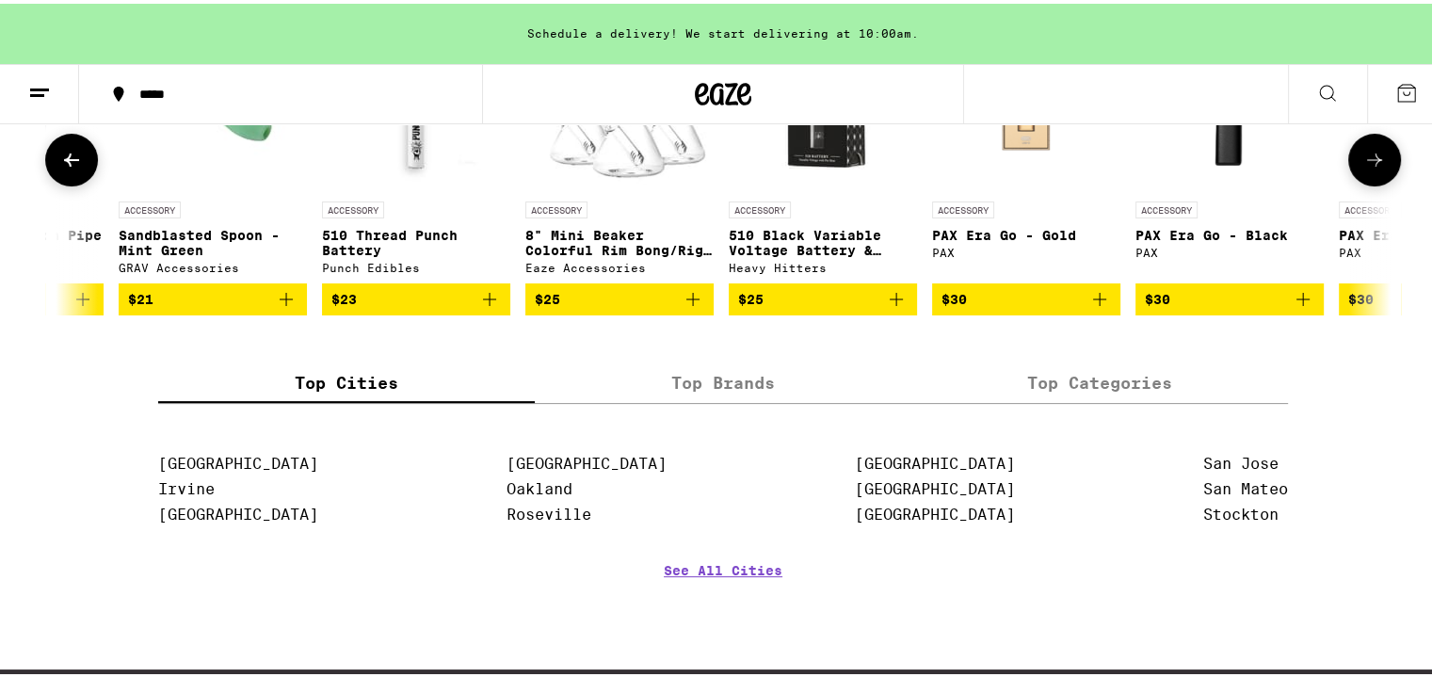
scroll to position [0, 5077]
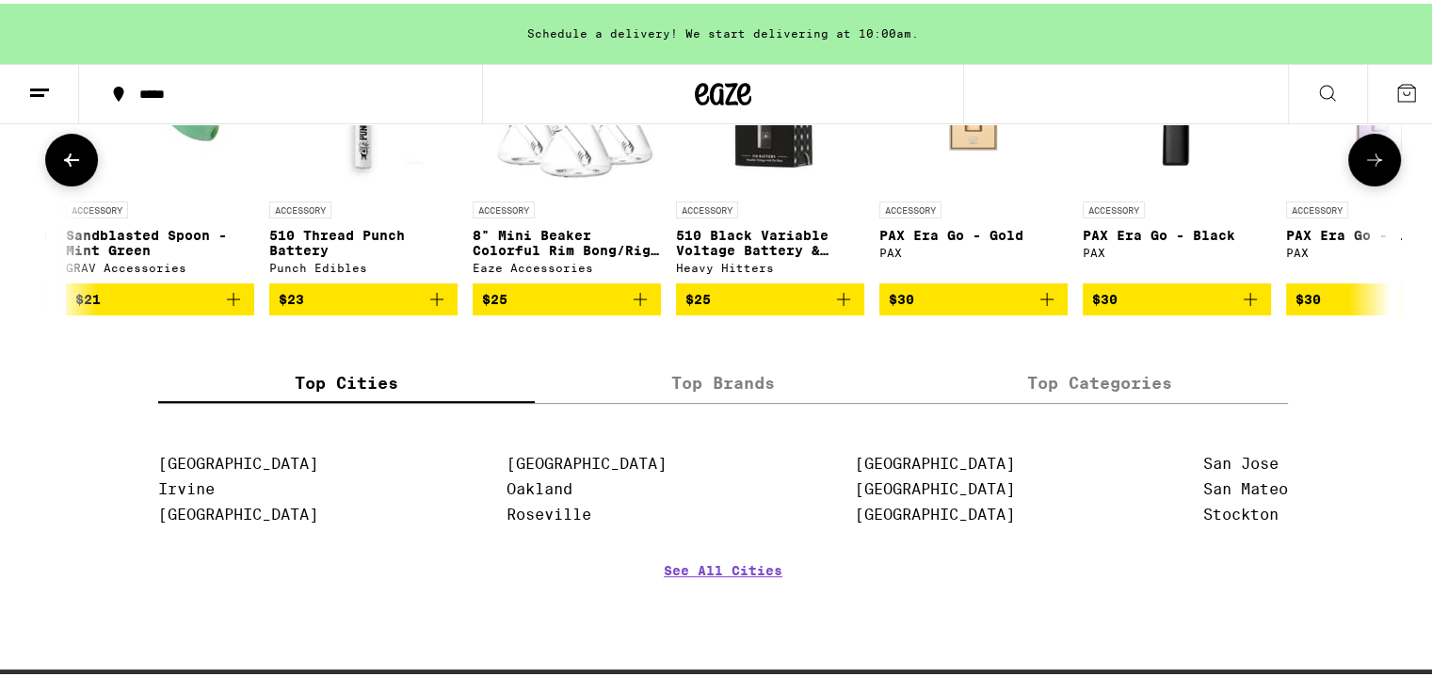
click at [63, 183] on button at bounding box center [71, 156] width 53 height 53
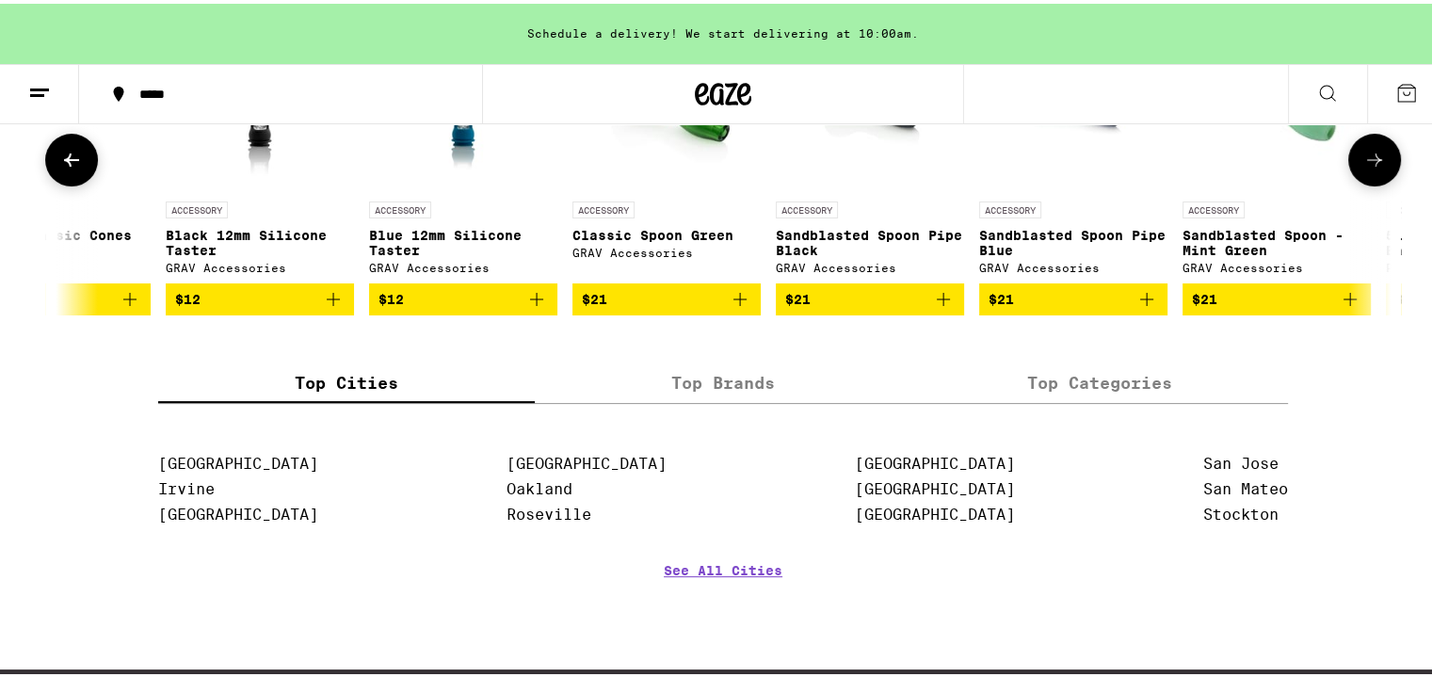
scroll to position [0, 3957]
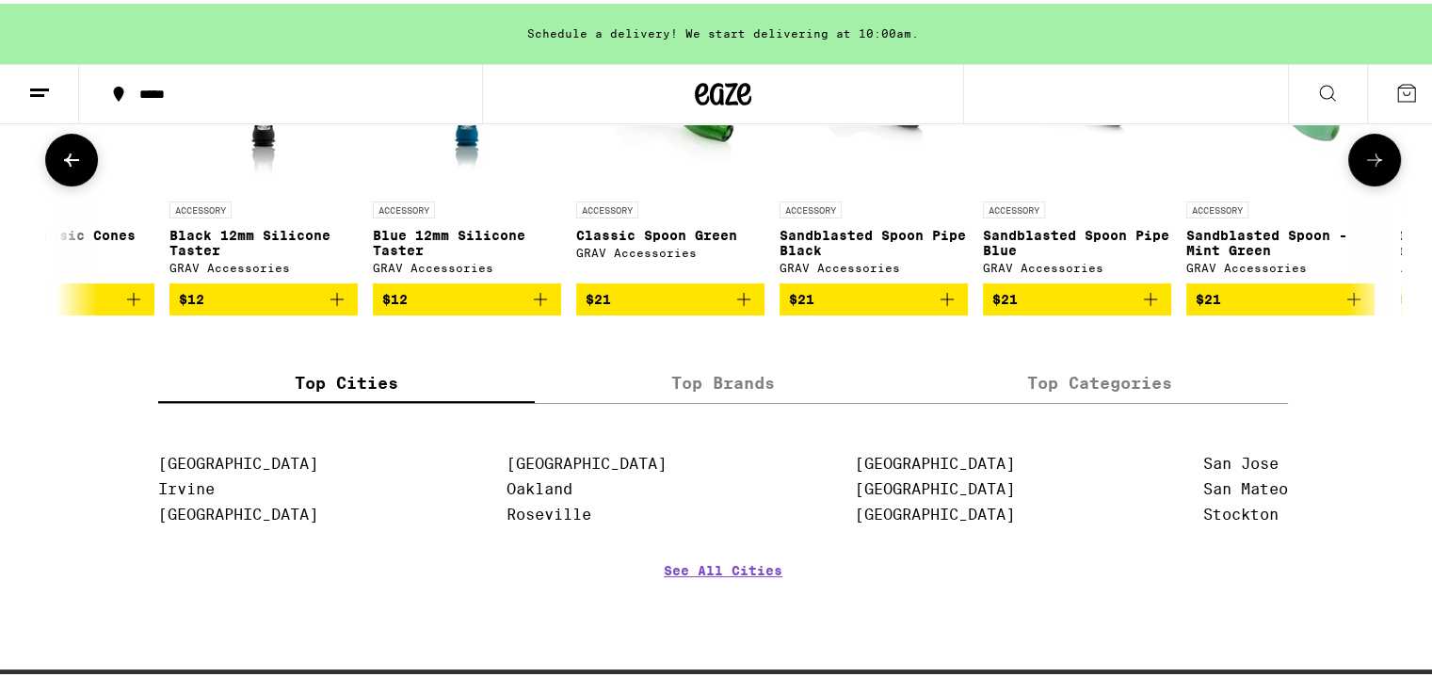
click at [1363, 168] on icon at bounding box center [1374, 156] width 23 height 23
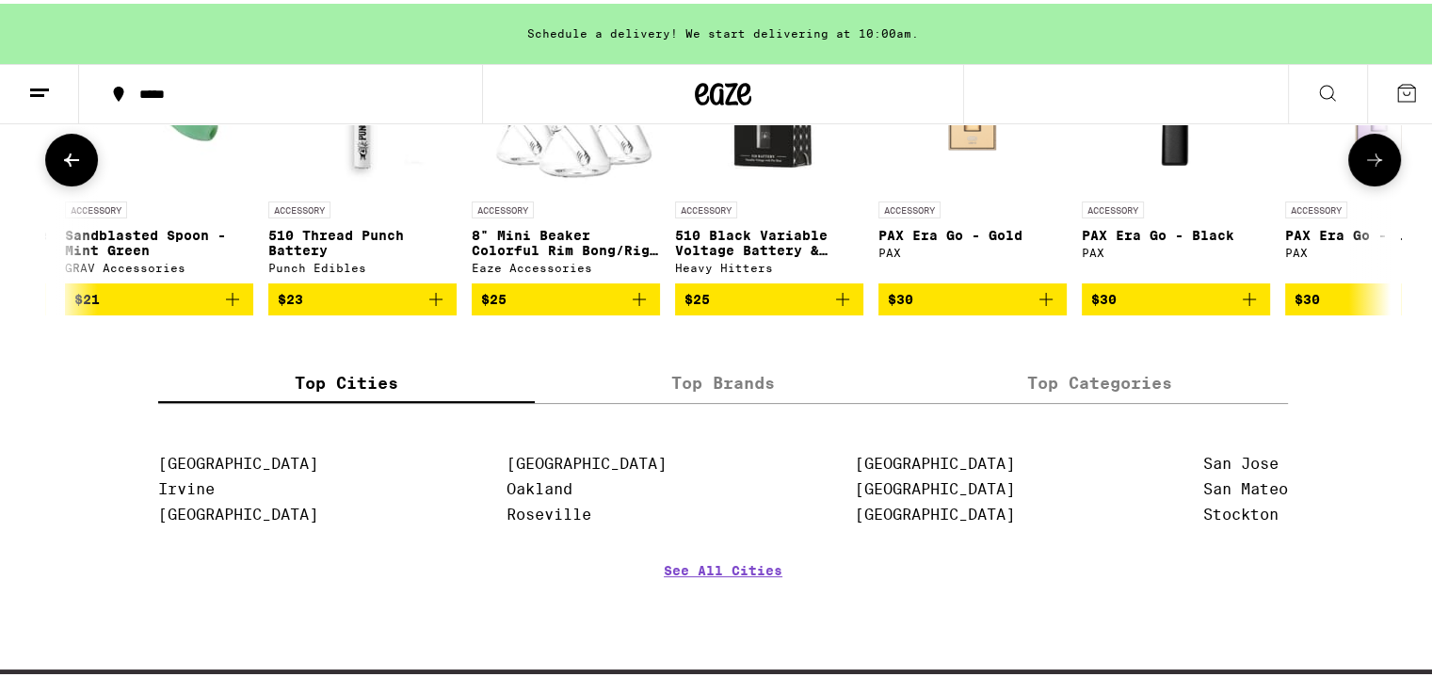
click at [1363, 168] on icon at bounding box center [1374, 156] width 23 height 23
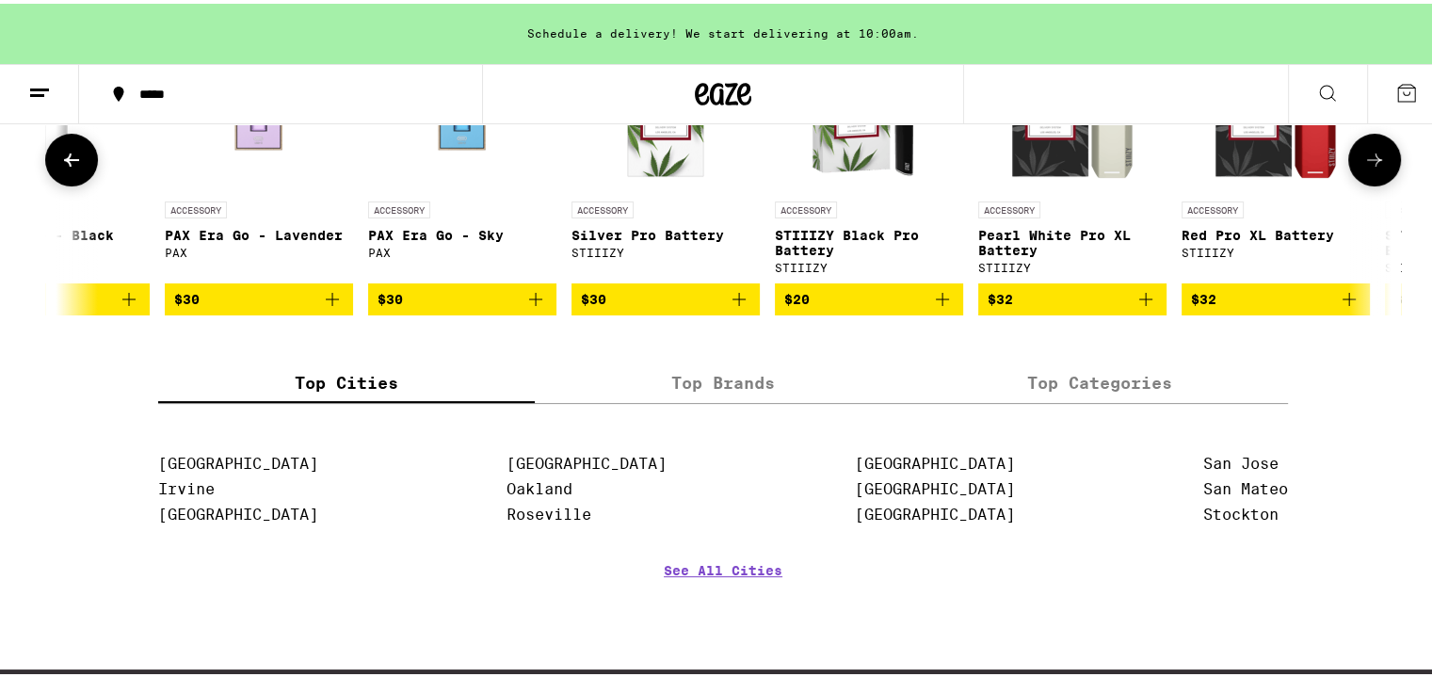
click at [1363, 168] on icon at bounding box center [1374, 156] width 23 height 23
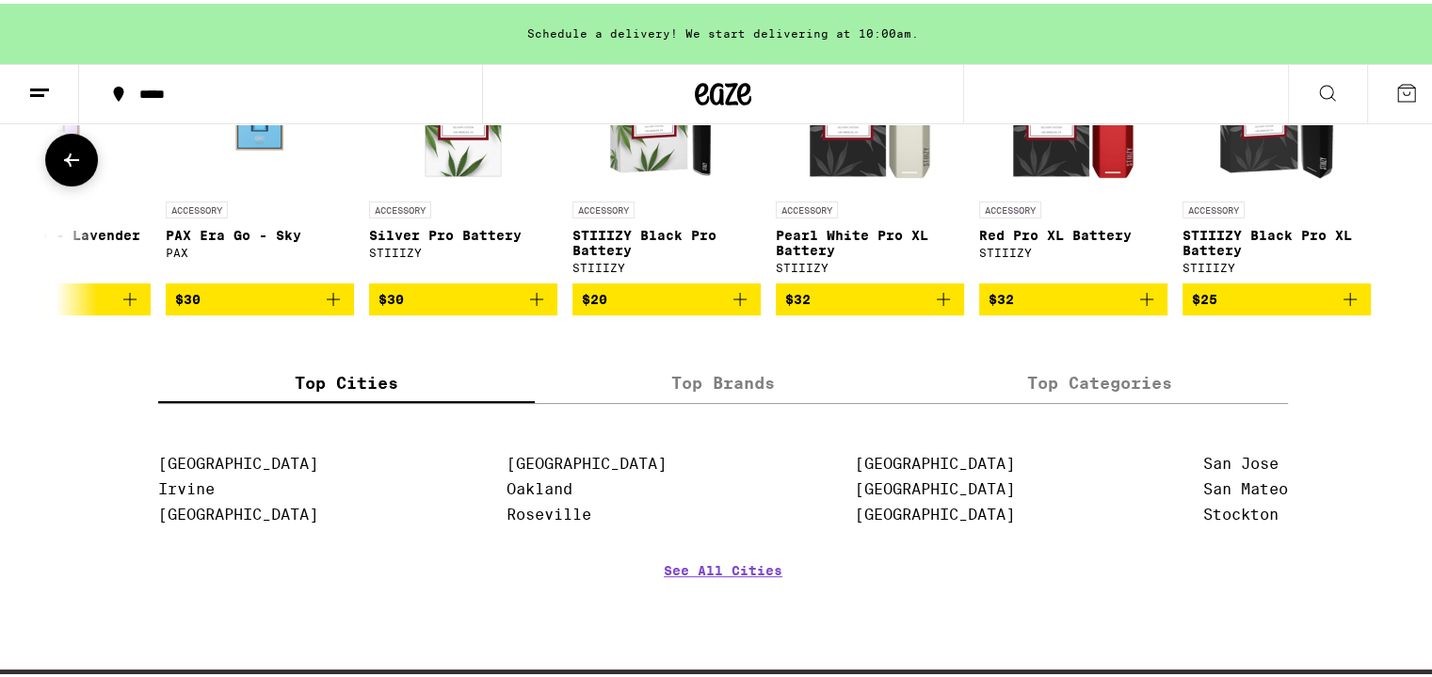
click at [1359, 183] on div at bounding box center [1374, 156] width 53 height 53
click at [60, 168] on icon at bounding box center [71, 156] width 23 height 23
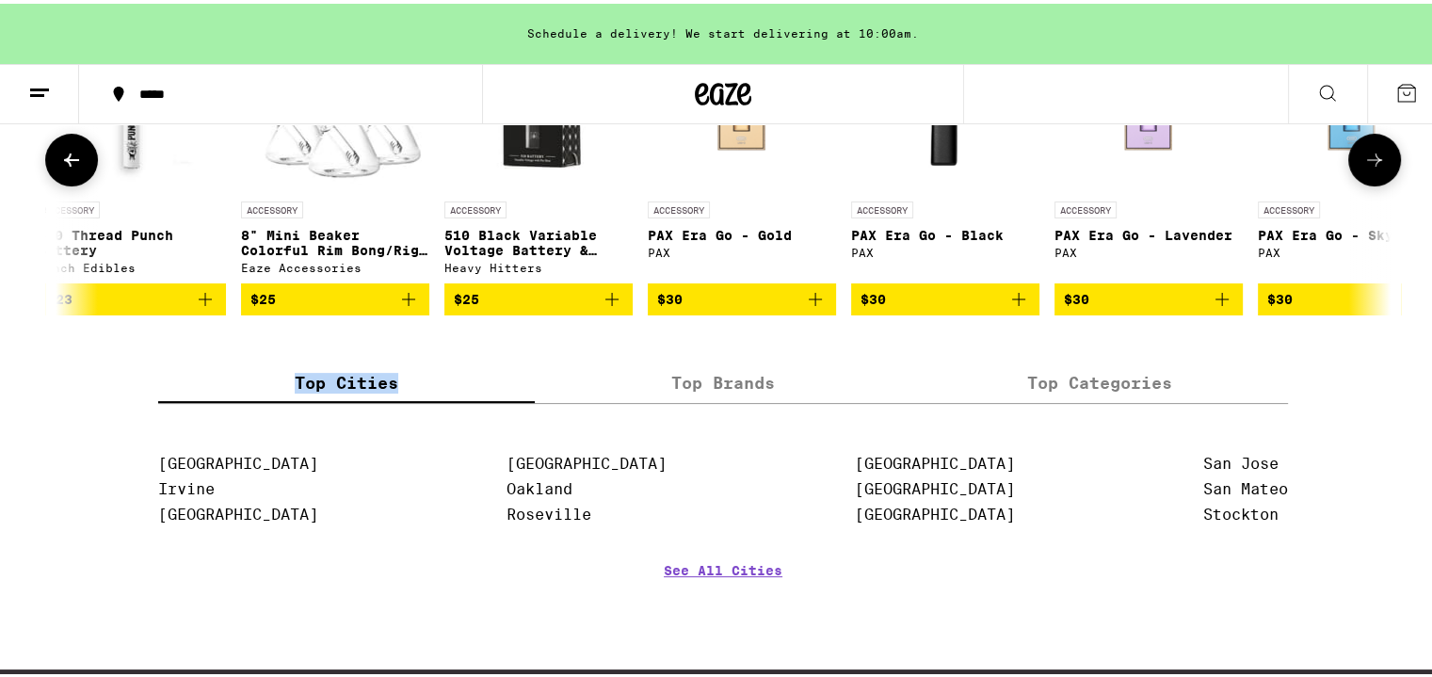
scroll to position [0, 5280]
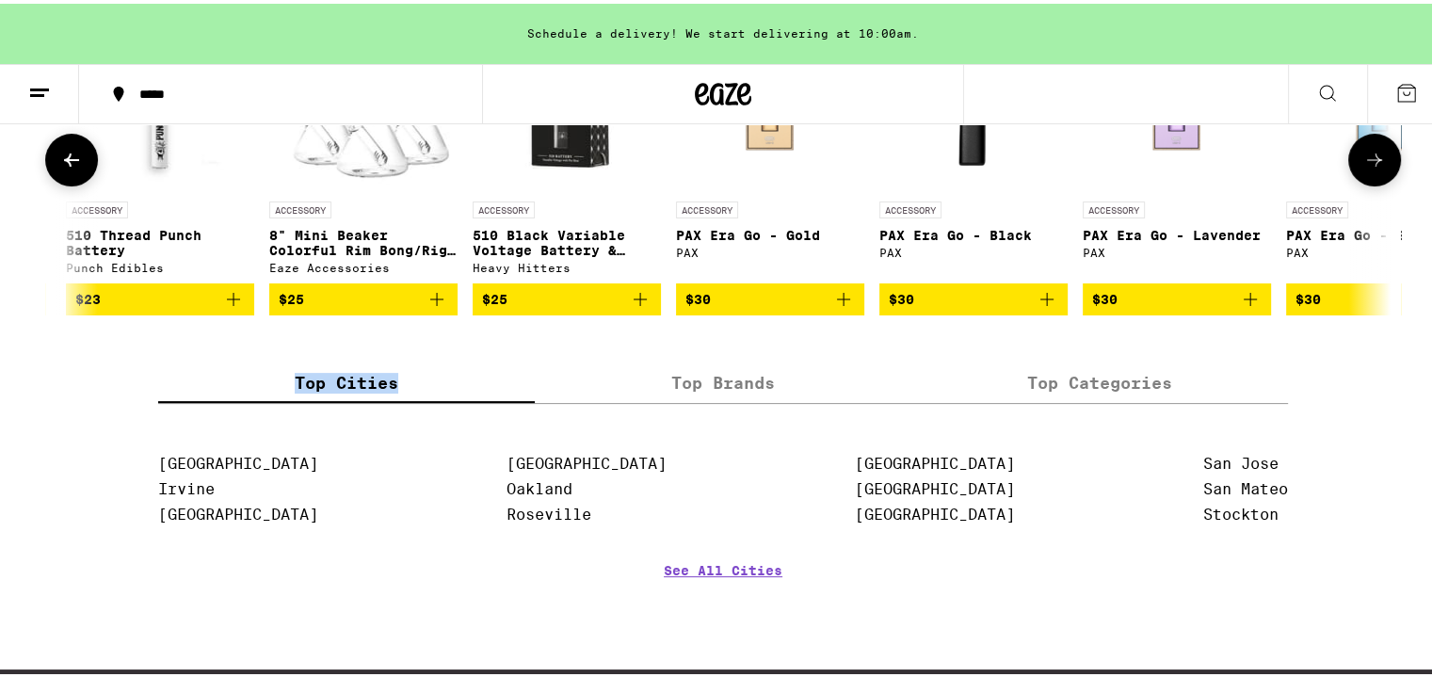
click at [971, 188] on img "Open page for PAX Era Go - Black from PAX" at bounding box center [973, 94] width 188 height 188
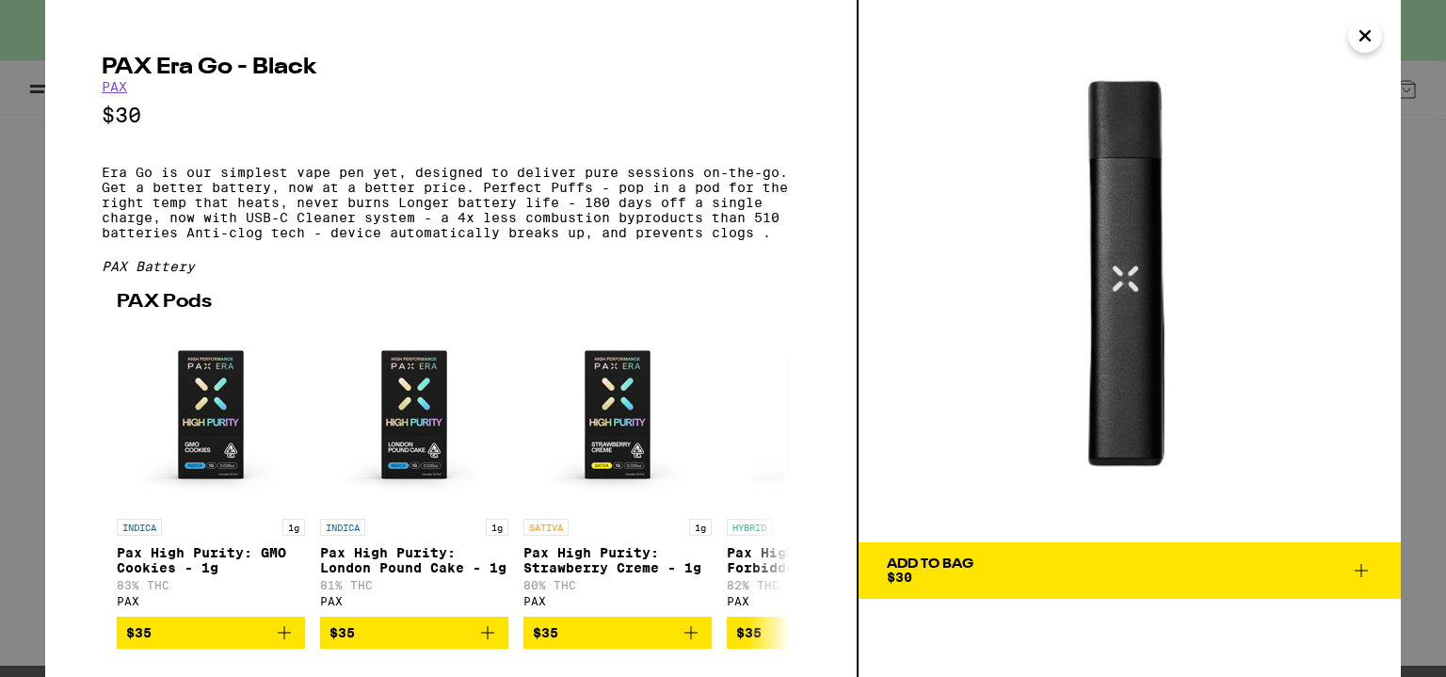
click at [1369, 33] on icon "Close" at bounding box center [1365, 36] width 23 height 28
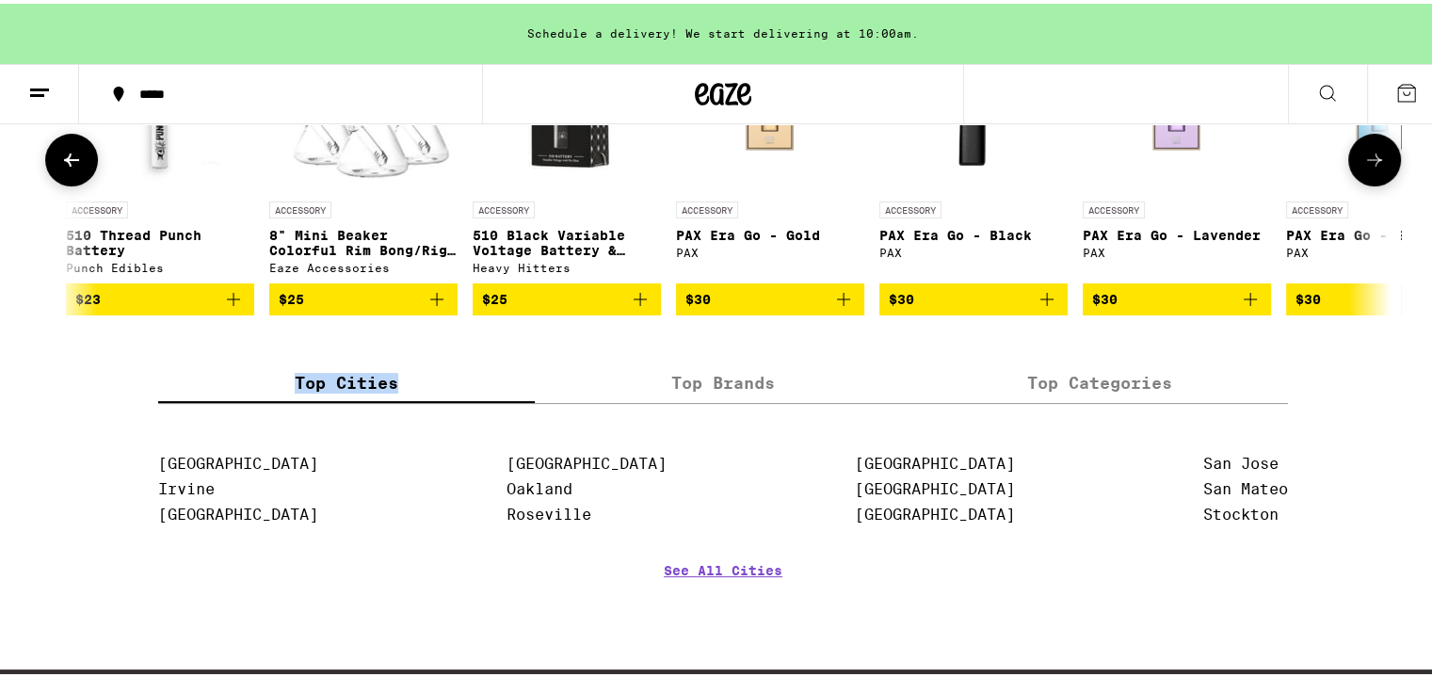
click at [754, 188] on img "Open page for PAX Era Go - Gold from PAX" at bounding box center [770, 94] width 188 height 188
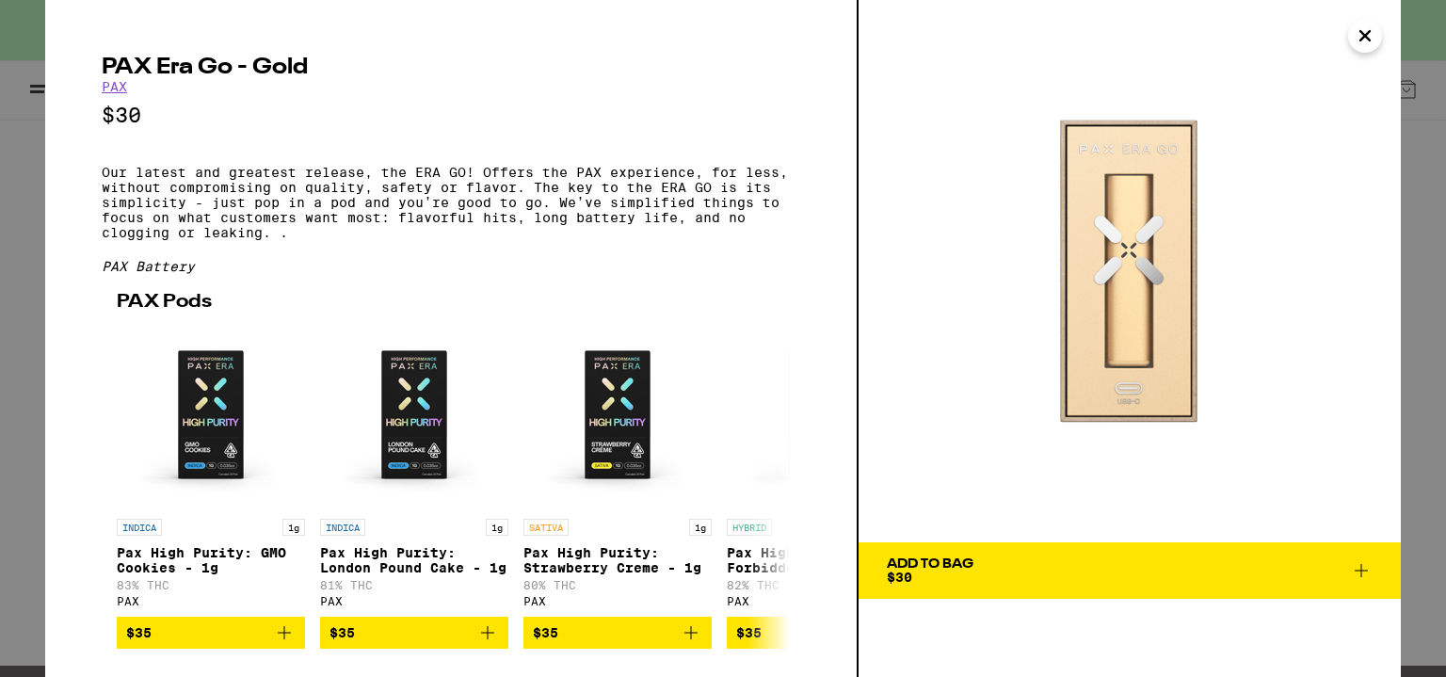
click at [1376, 40] on button "Close" at bounding box center [1365, 36] width 34 height 34
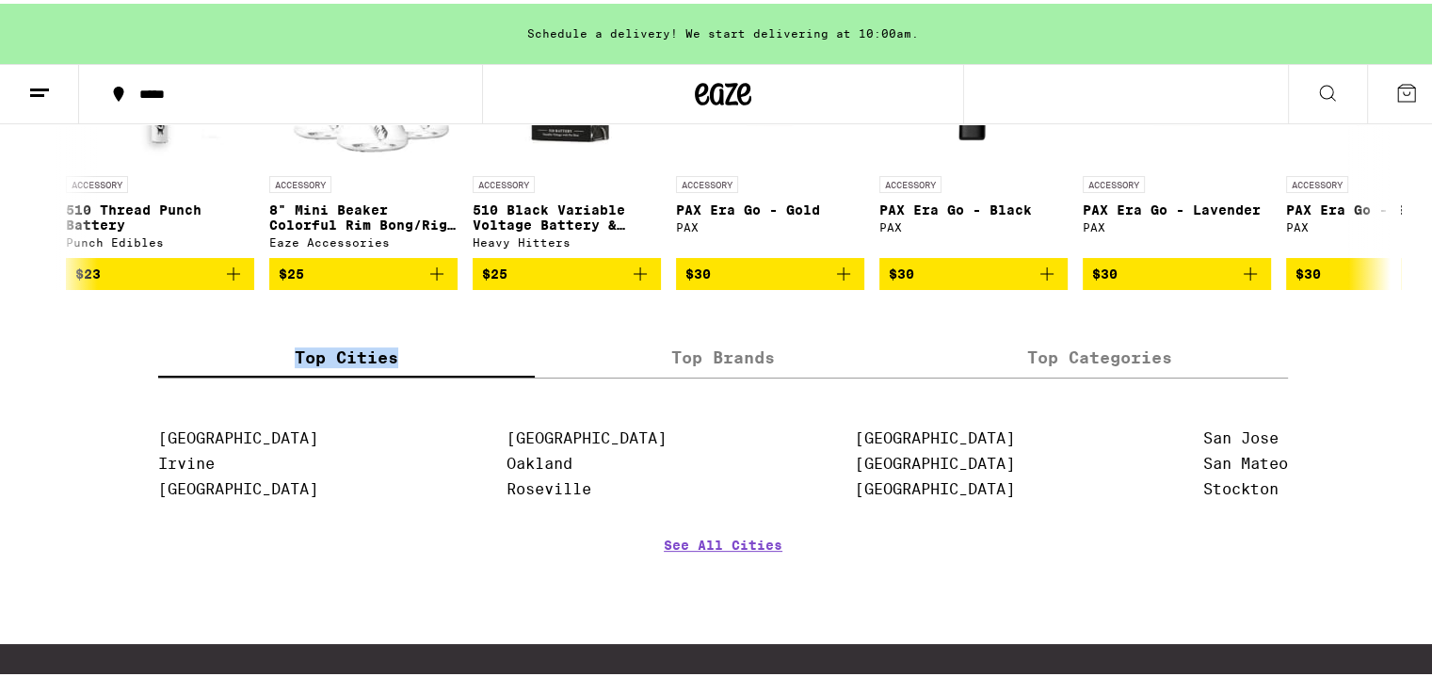
scroll to position [7530, 0]
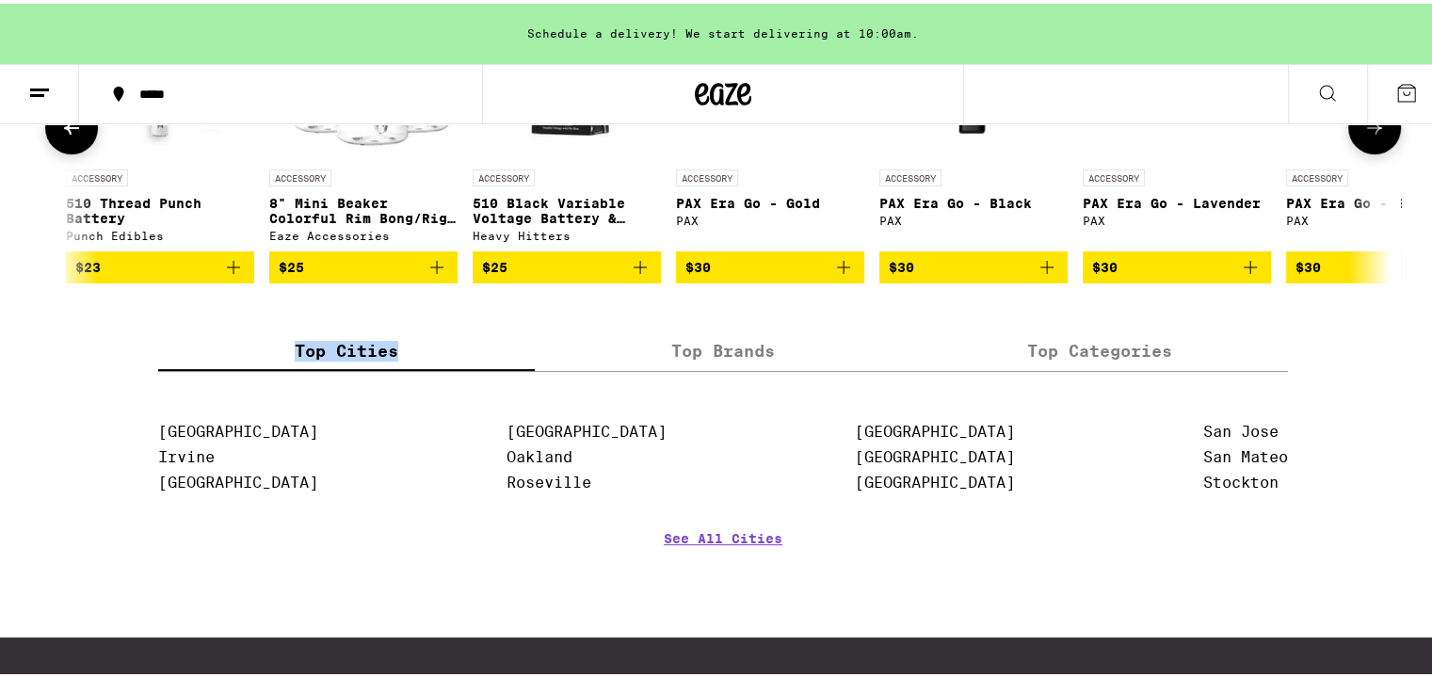
click at [322, 156] on img at bounding box center [363, 62] width 188 height 188
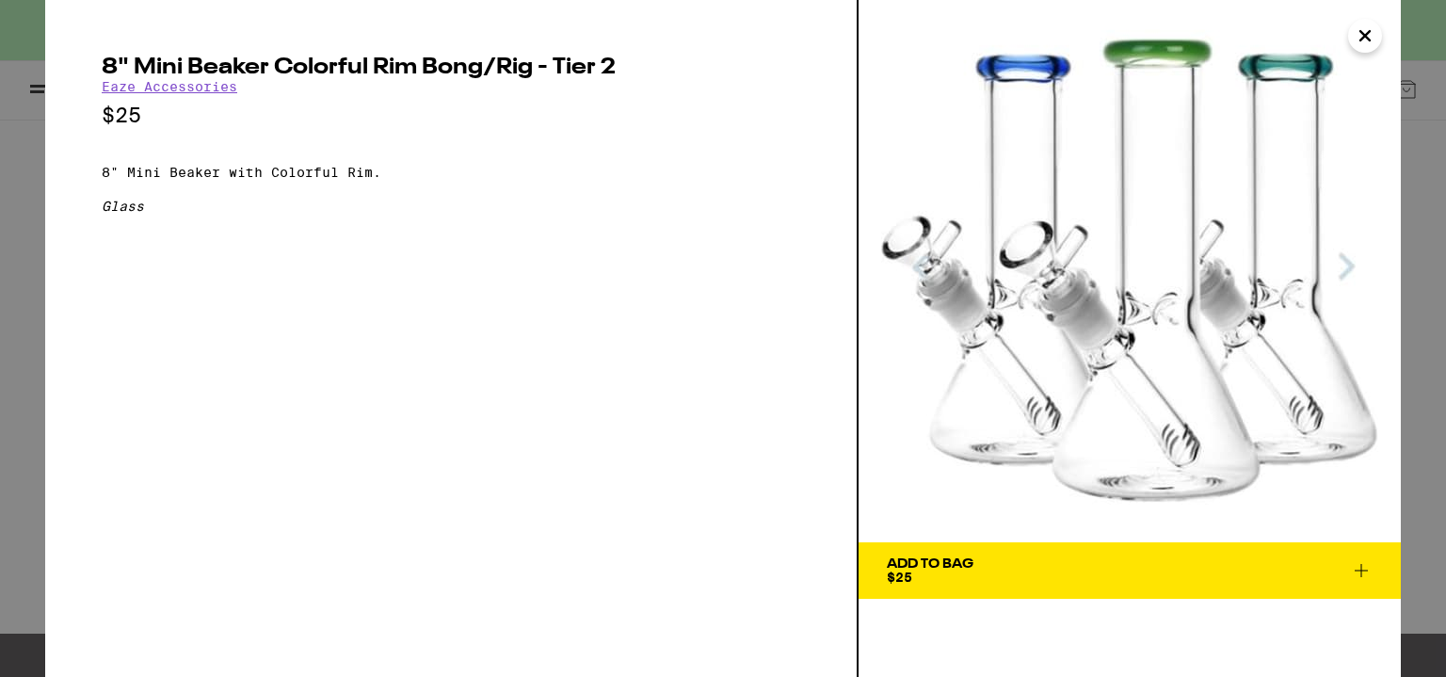
click at [1363, 45] on icon "Close" at bounding box center [1365, 36] width 23 height 28
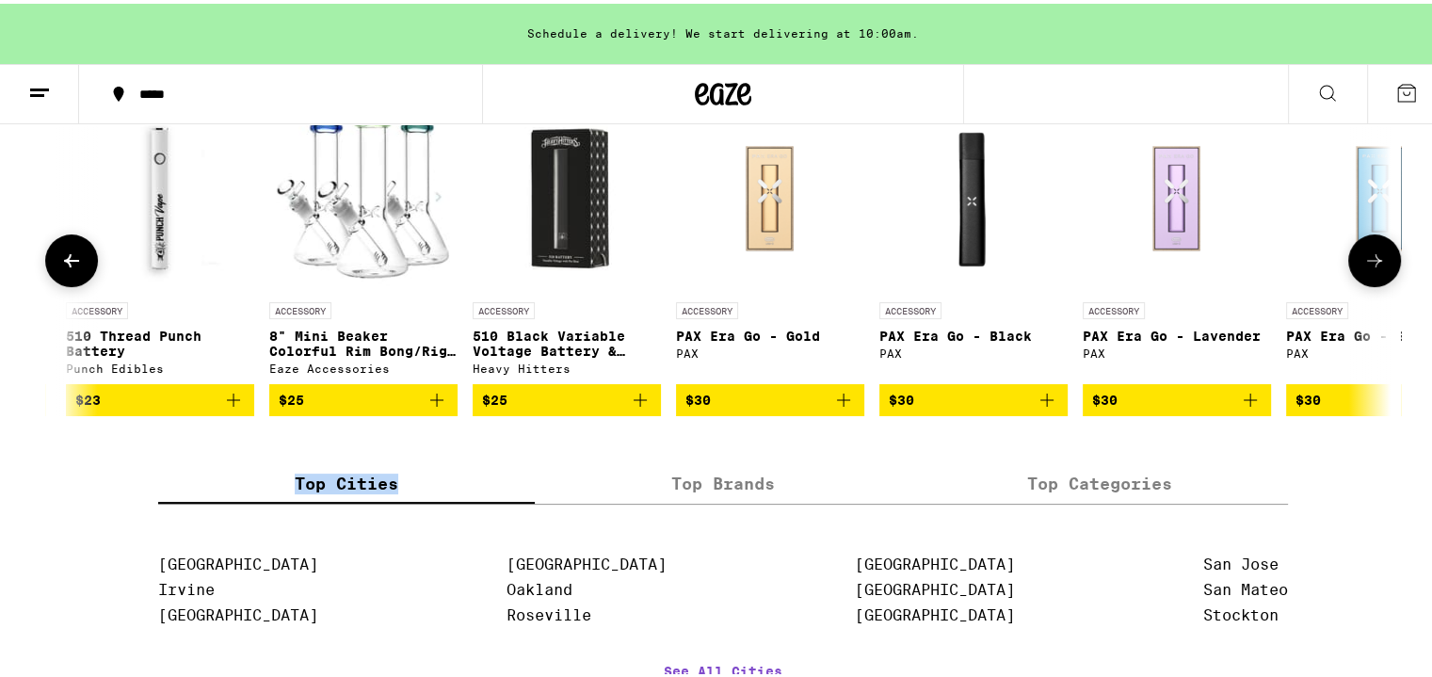
scroll to position [7373, 0]
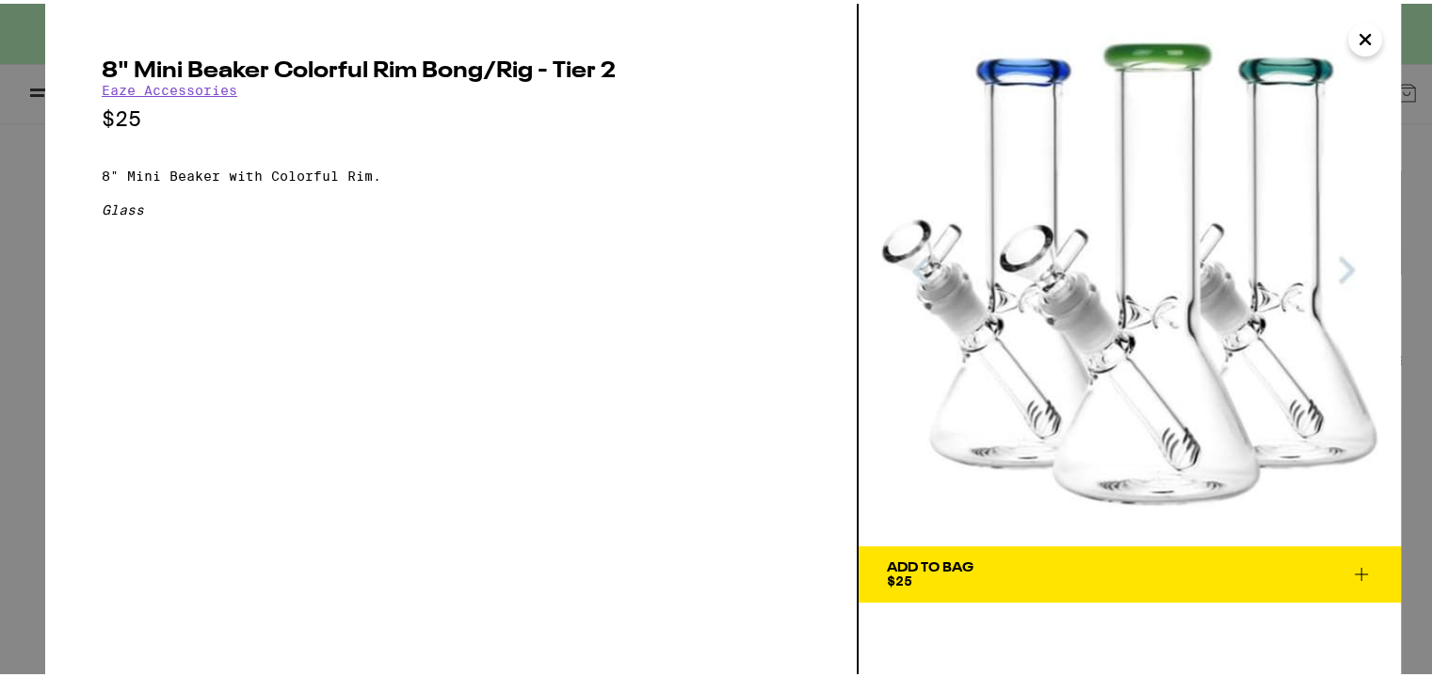
scroll to position [7530, 0]
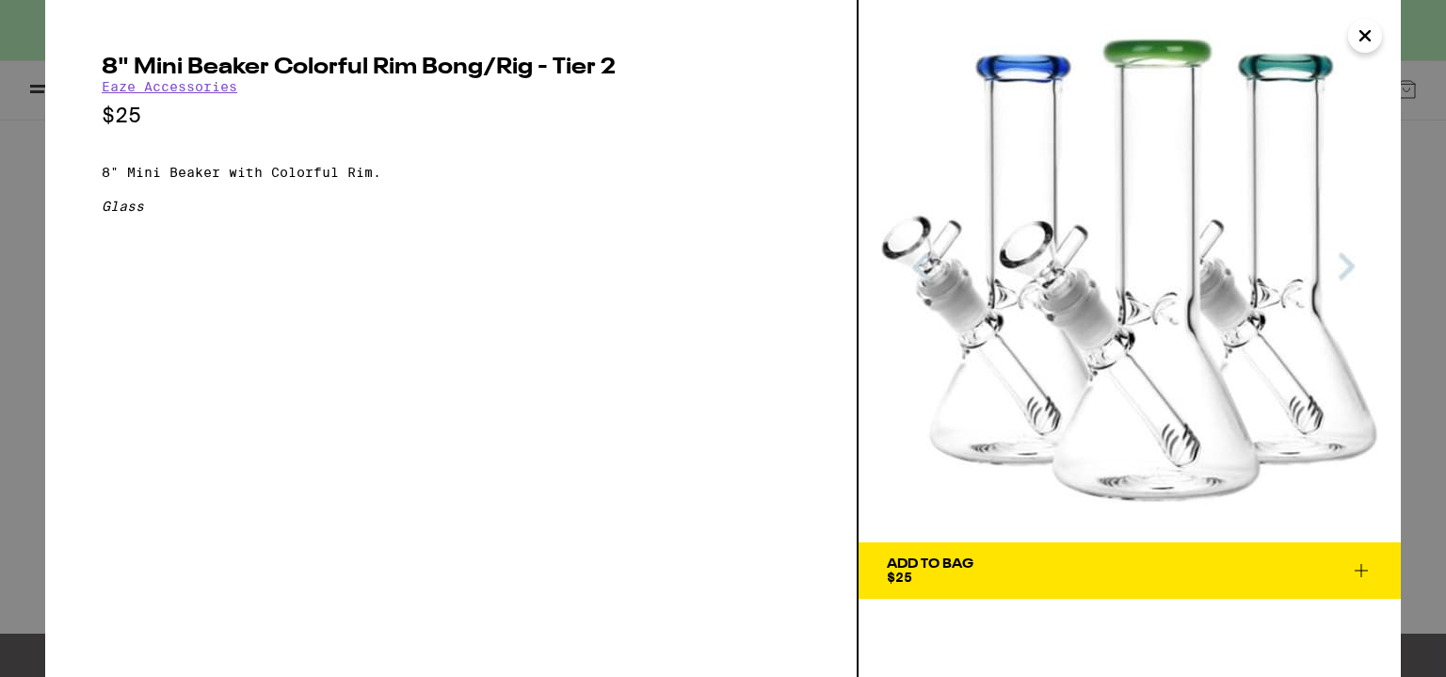
click at [1355, 29] on icon "Close" at bounding box center [1365, 36] width 23 height 28
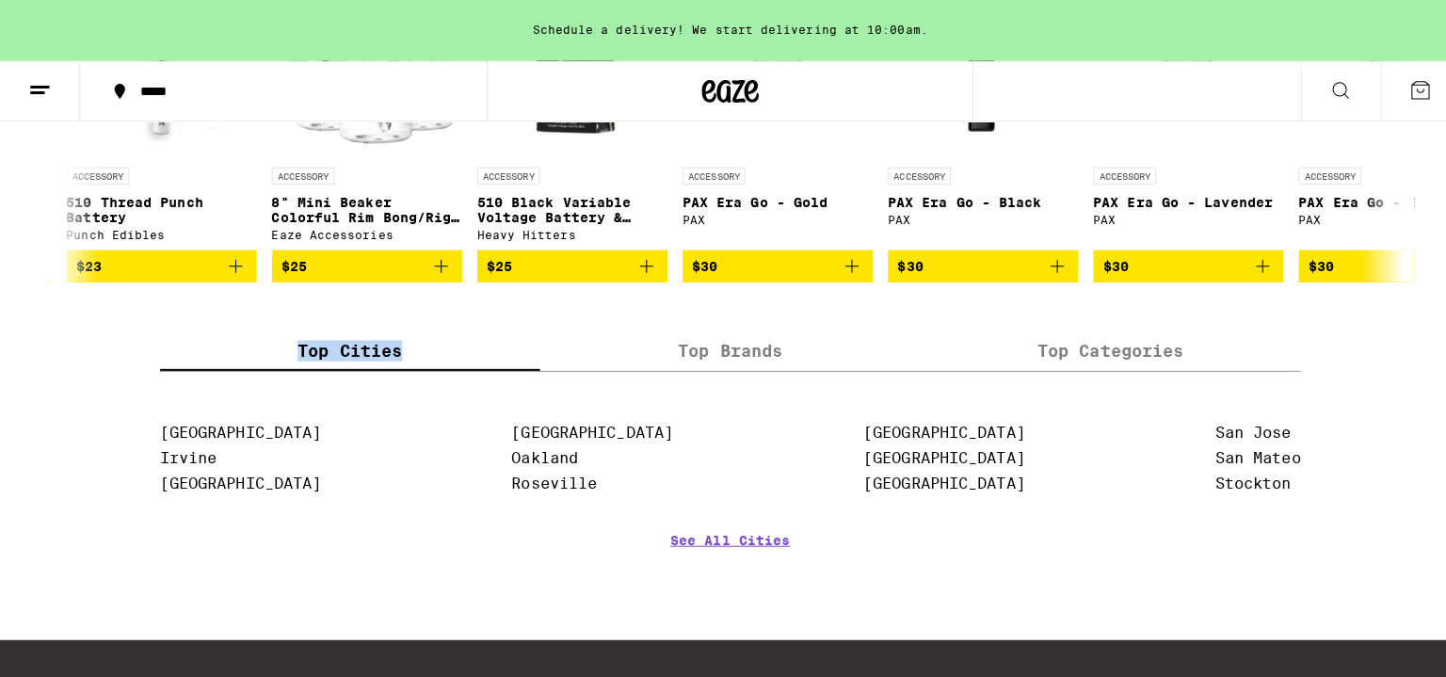
scroll to position [7498, 0]
